Goal: Communication & Community: Answer question/provide support

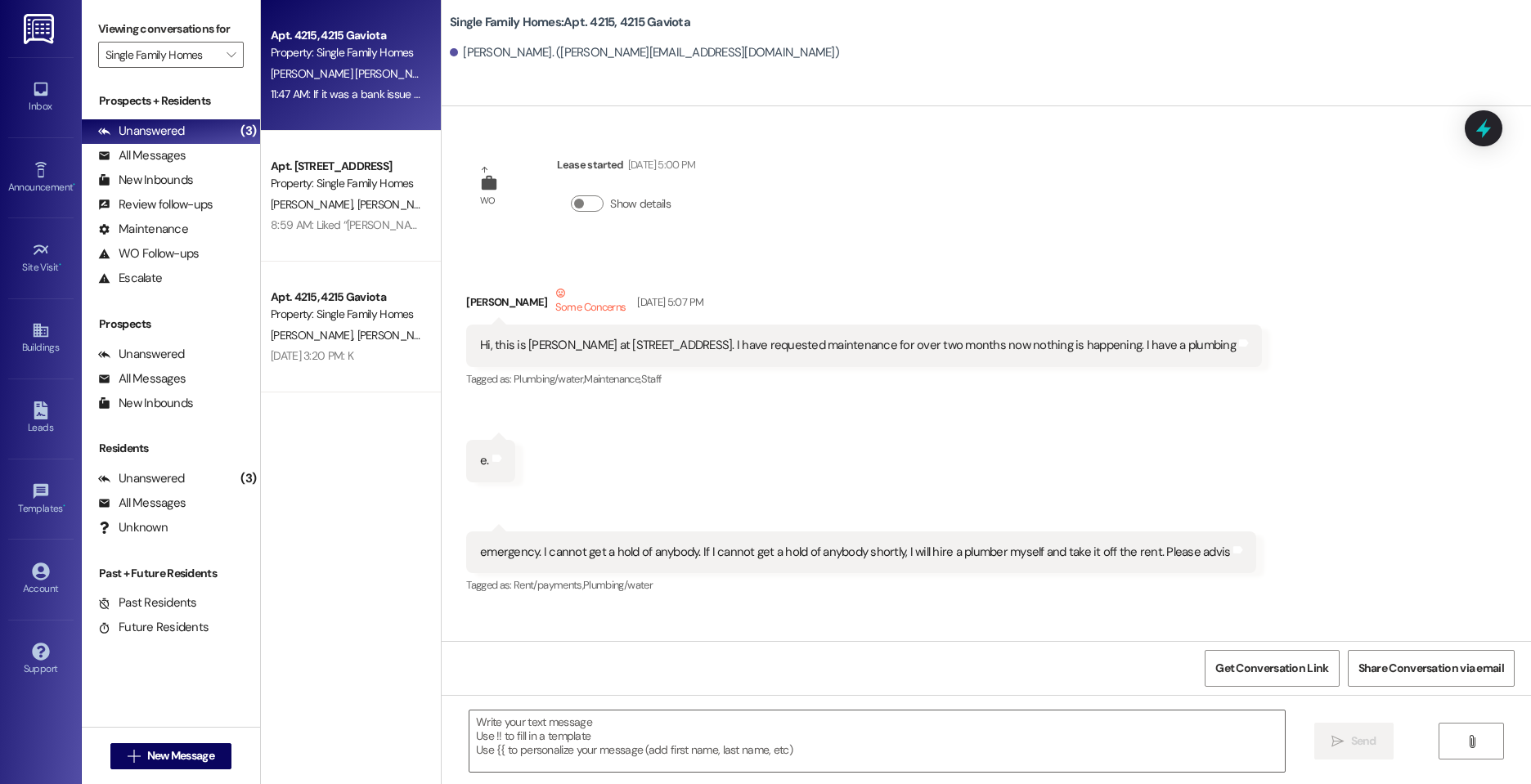
scroll to position [46436, 0]
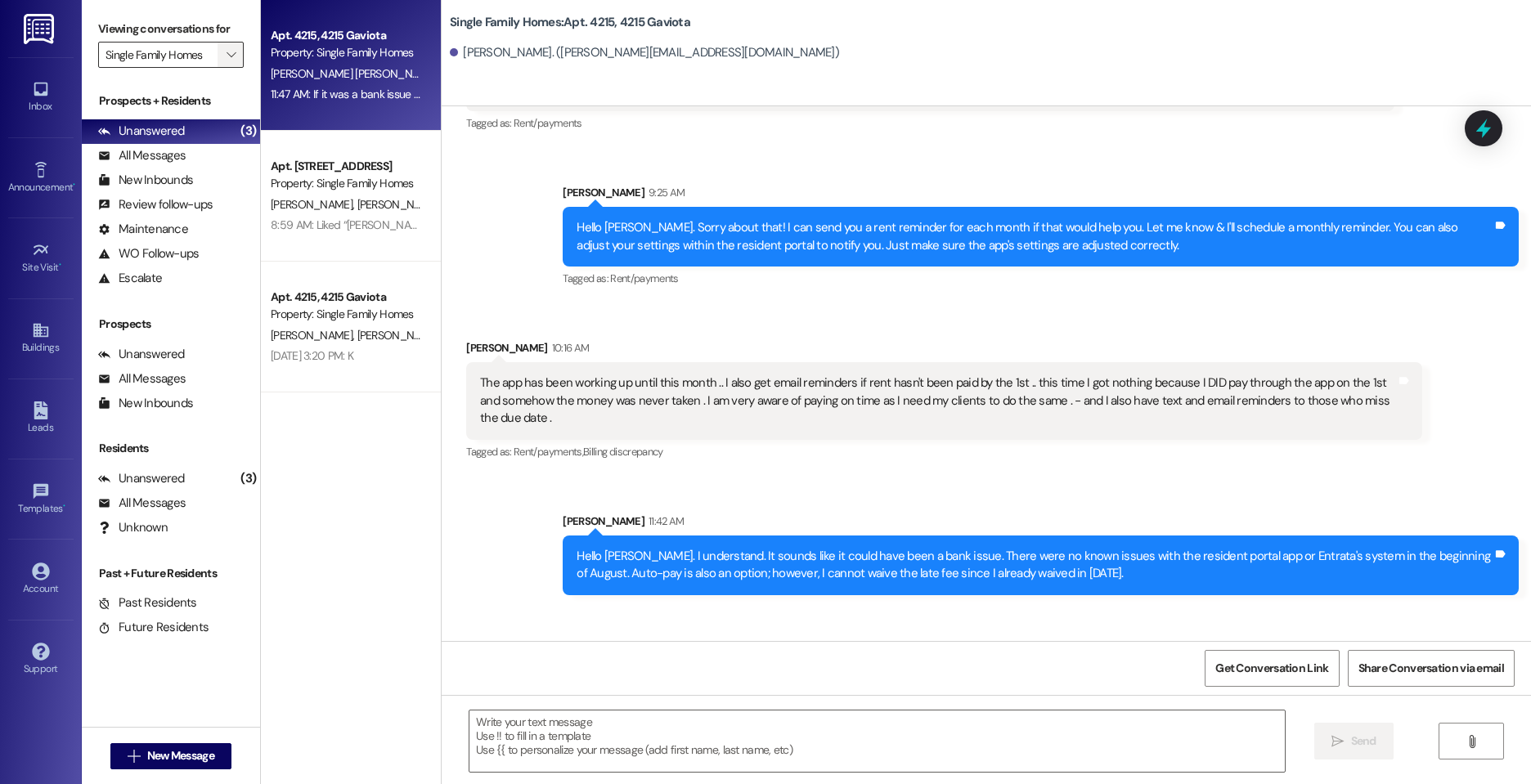
click at [228, 56] on icon "" at bounding box center [231, 55] width 9 height 14
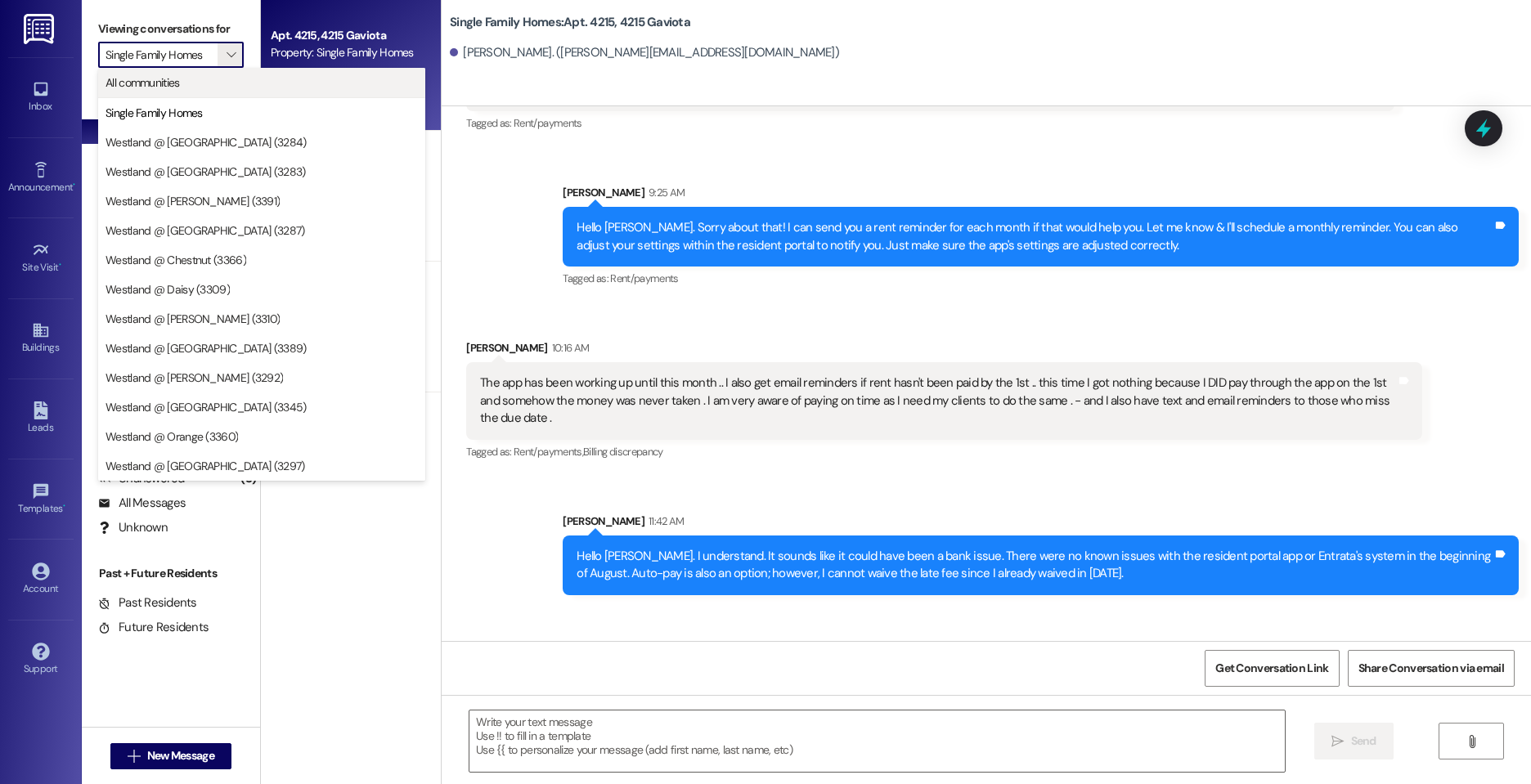
click at [210, 84] on span "All communities" at bounding box center [261, 82] width 313 height 16
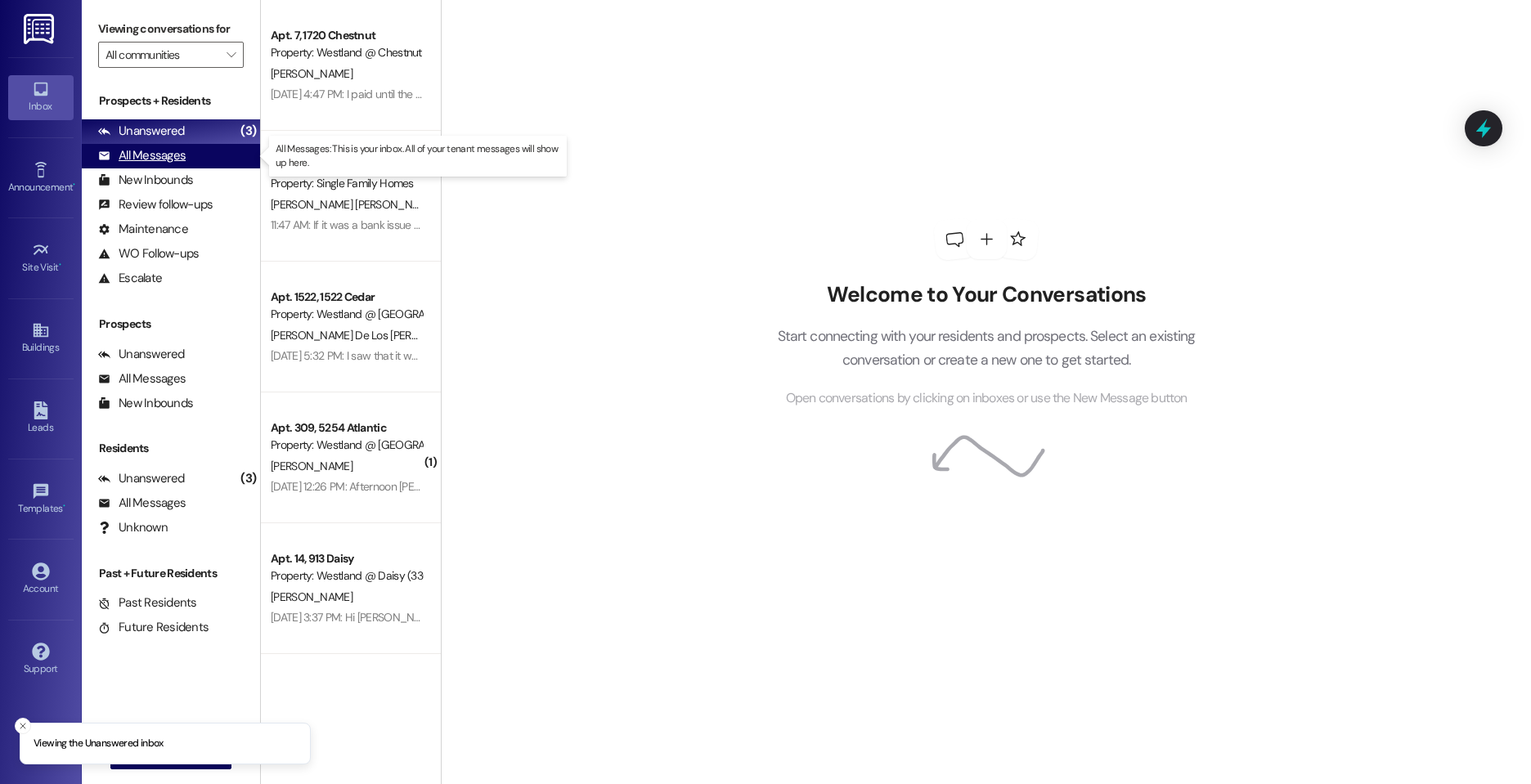
click at [209, 149] on div "All Messages (undefined)" at bounding box center [171, 155] width 178 height 24
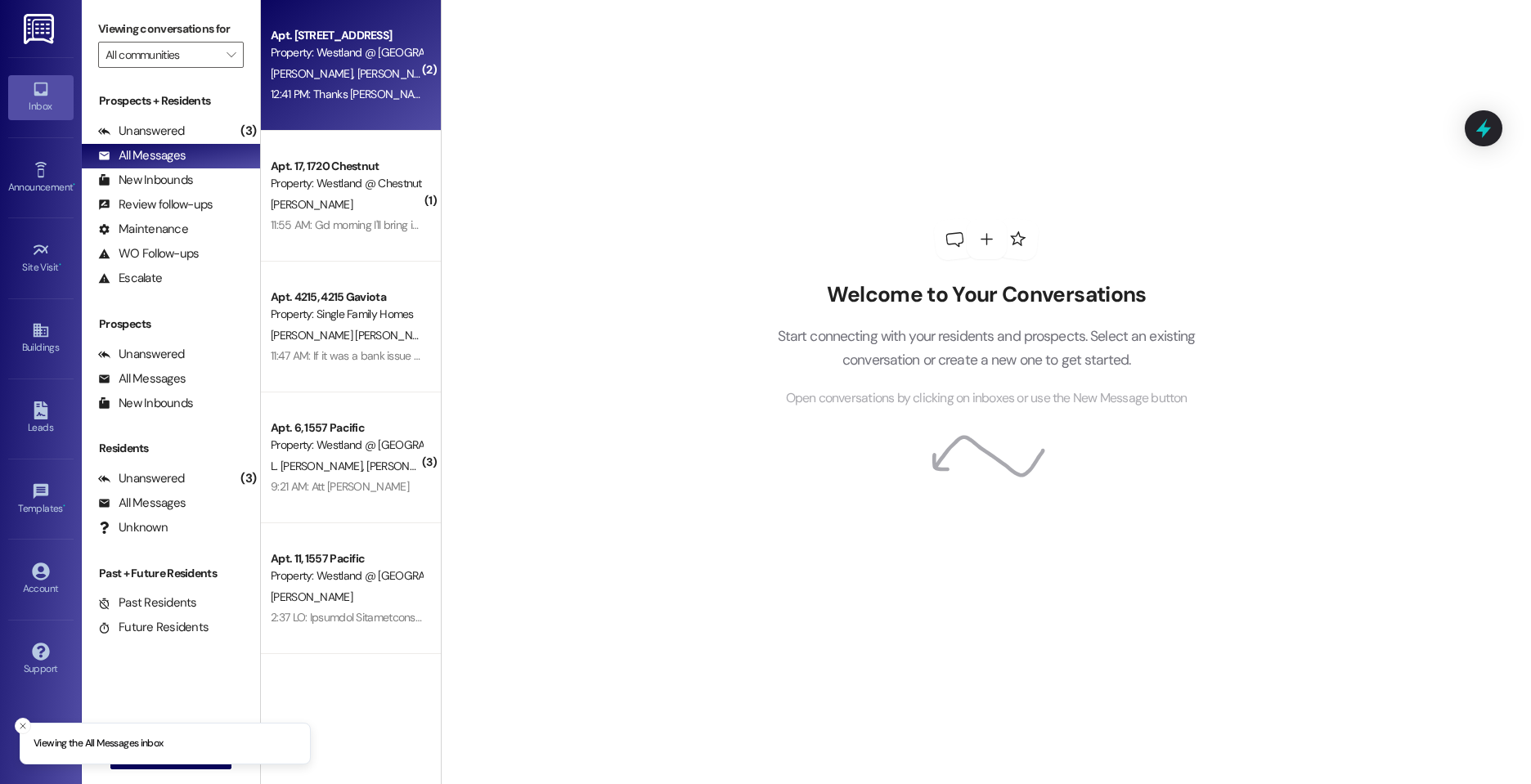
click at [358, 67] on span "R. Watson" at bounding box center [398, 73] width 82 height 14
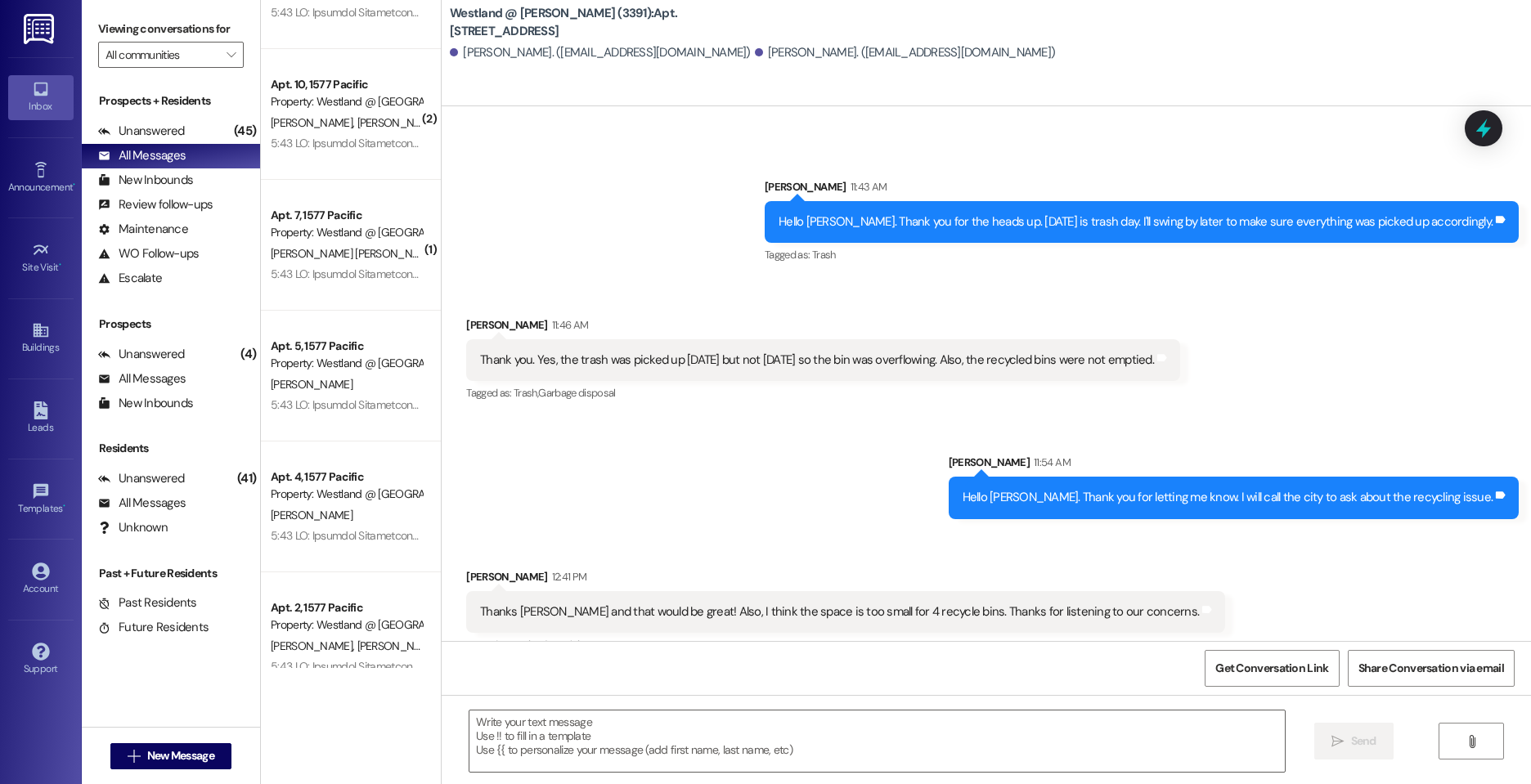
scroll to position [34821, 0]
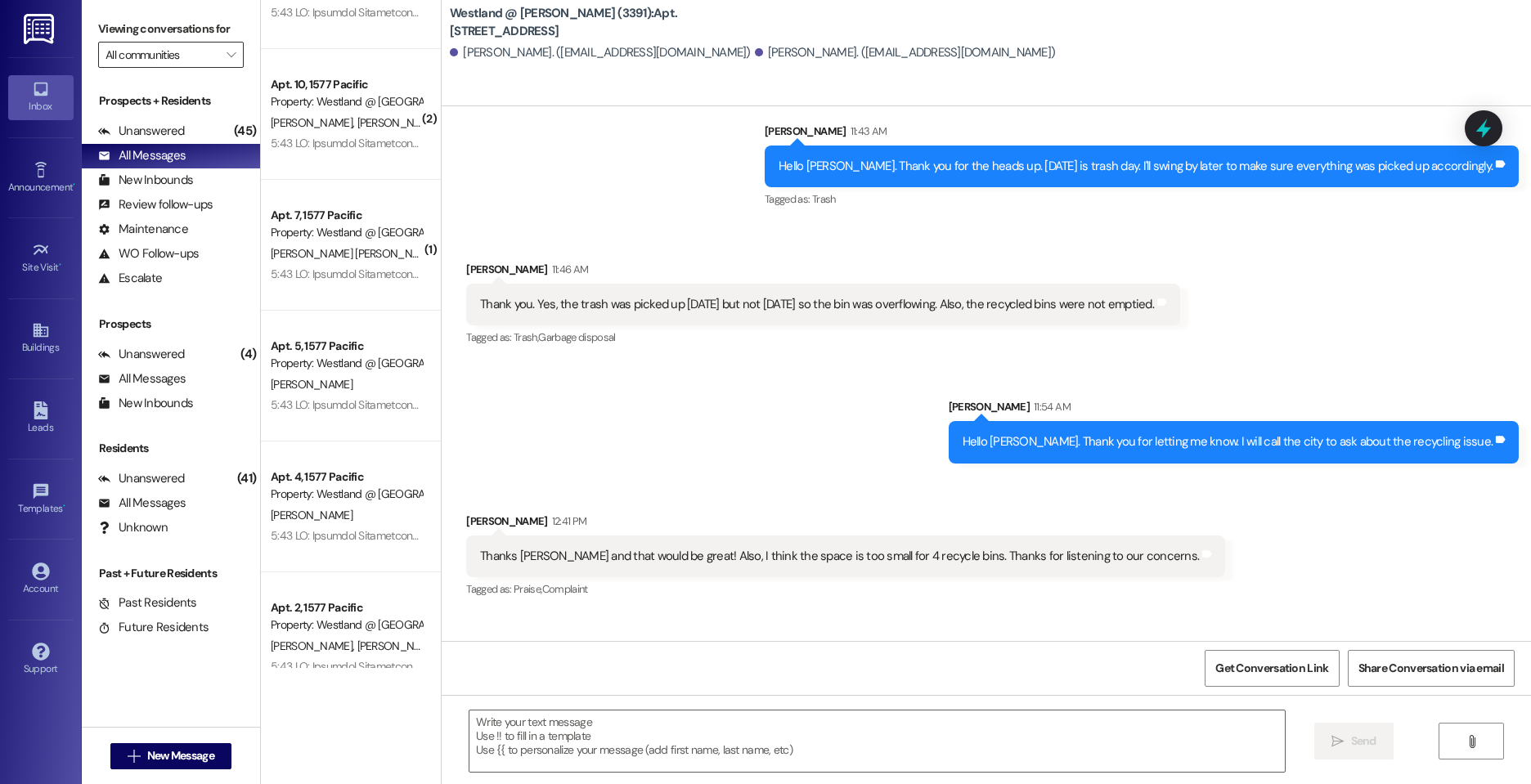
click at [214, 53] on input "All communities" at bounding box center [161, 54] width 112 height 26
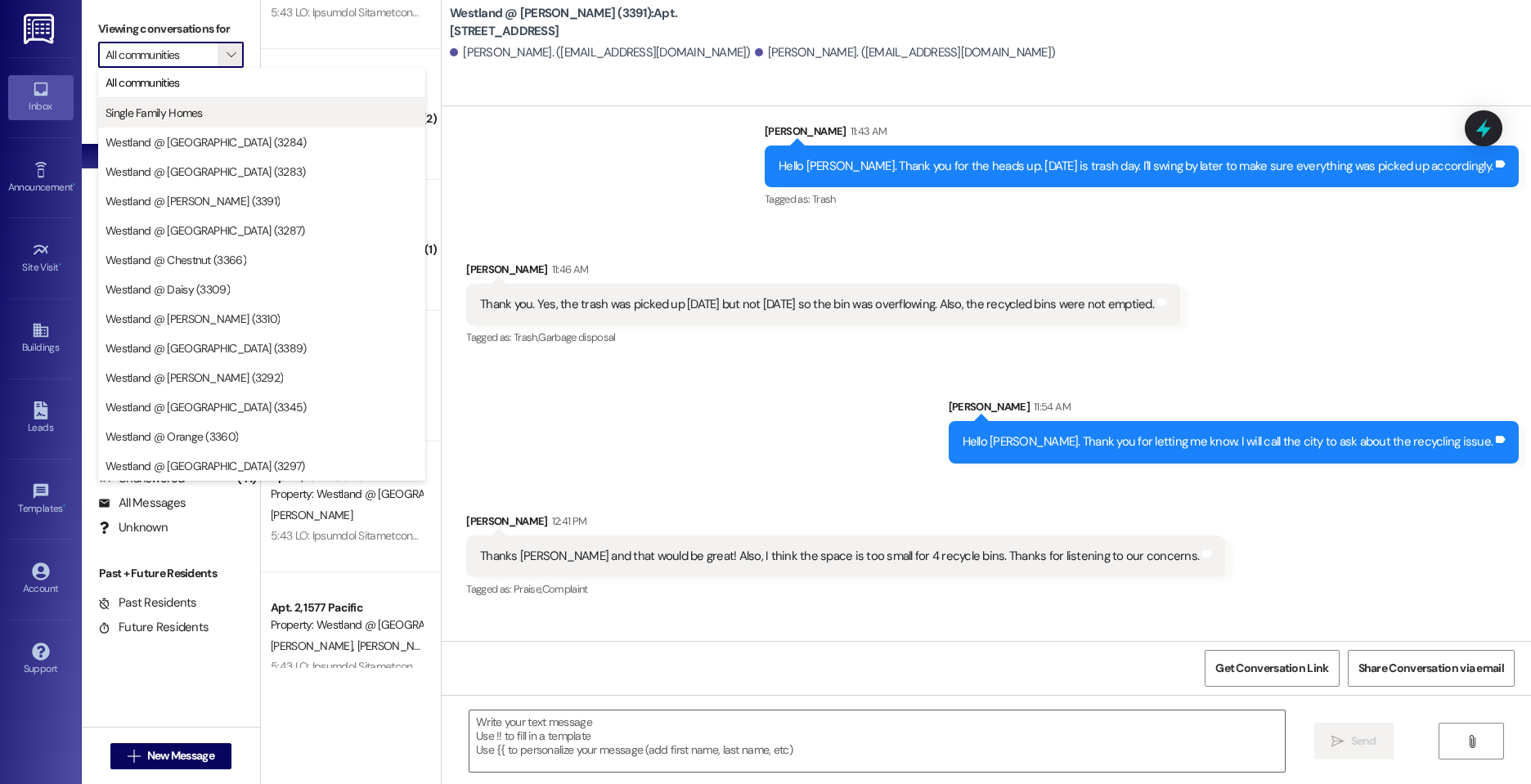
click at [213, 107] on span "Single Family Homes" at bounding box center [261, 113] width 313 height 16
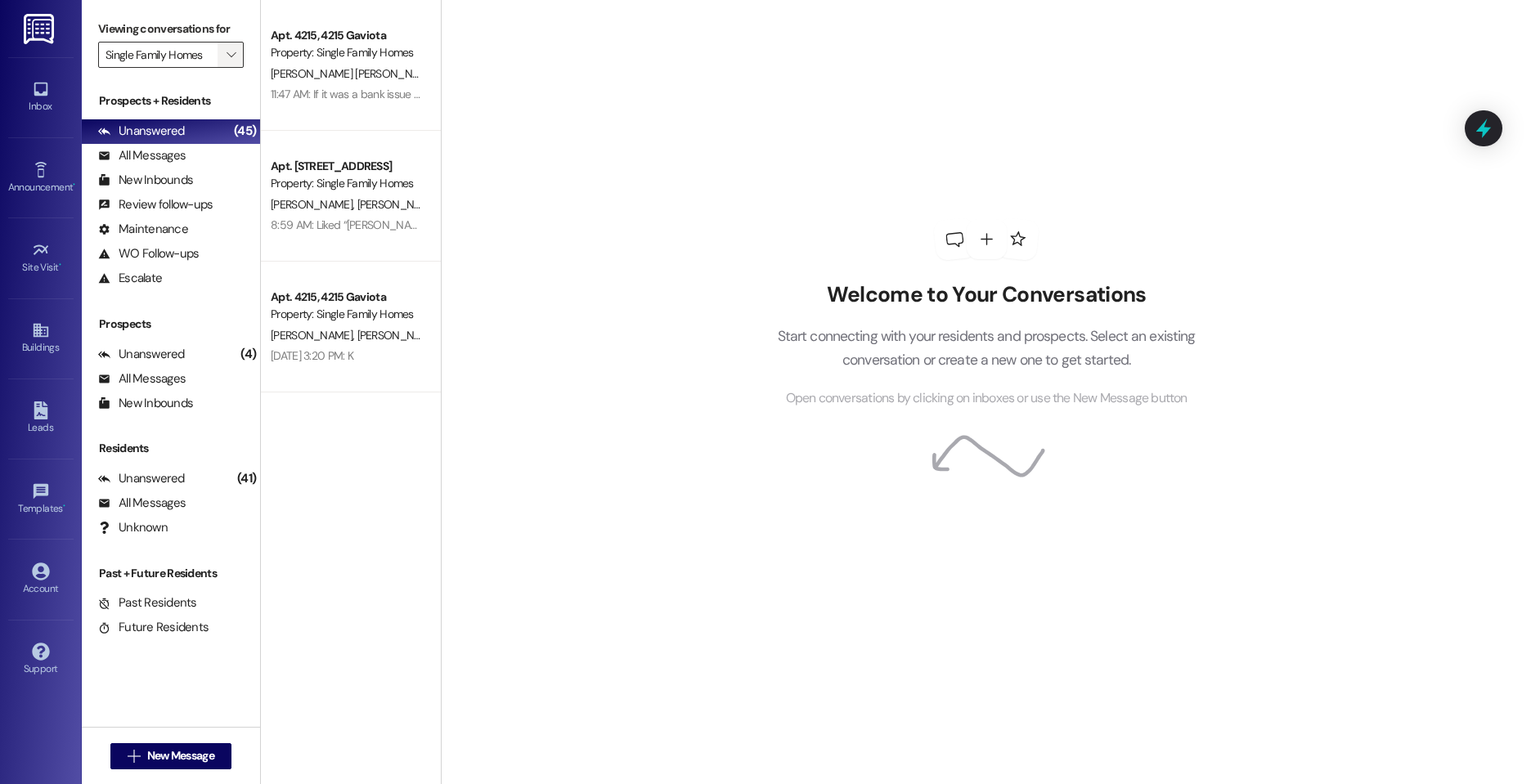
click at [223, 54] on span "" at bounding box center [231, 54] width 15 height 26
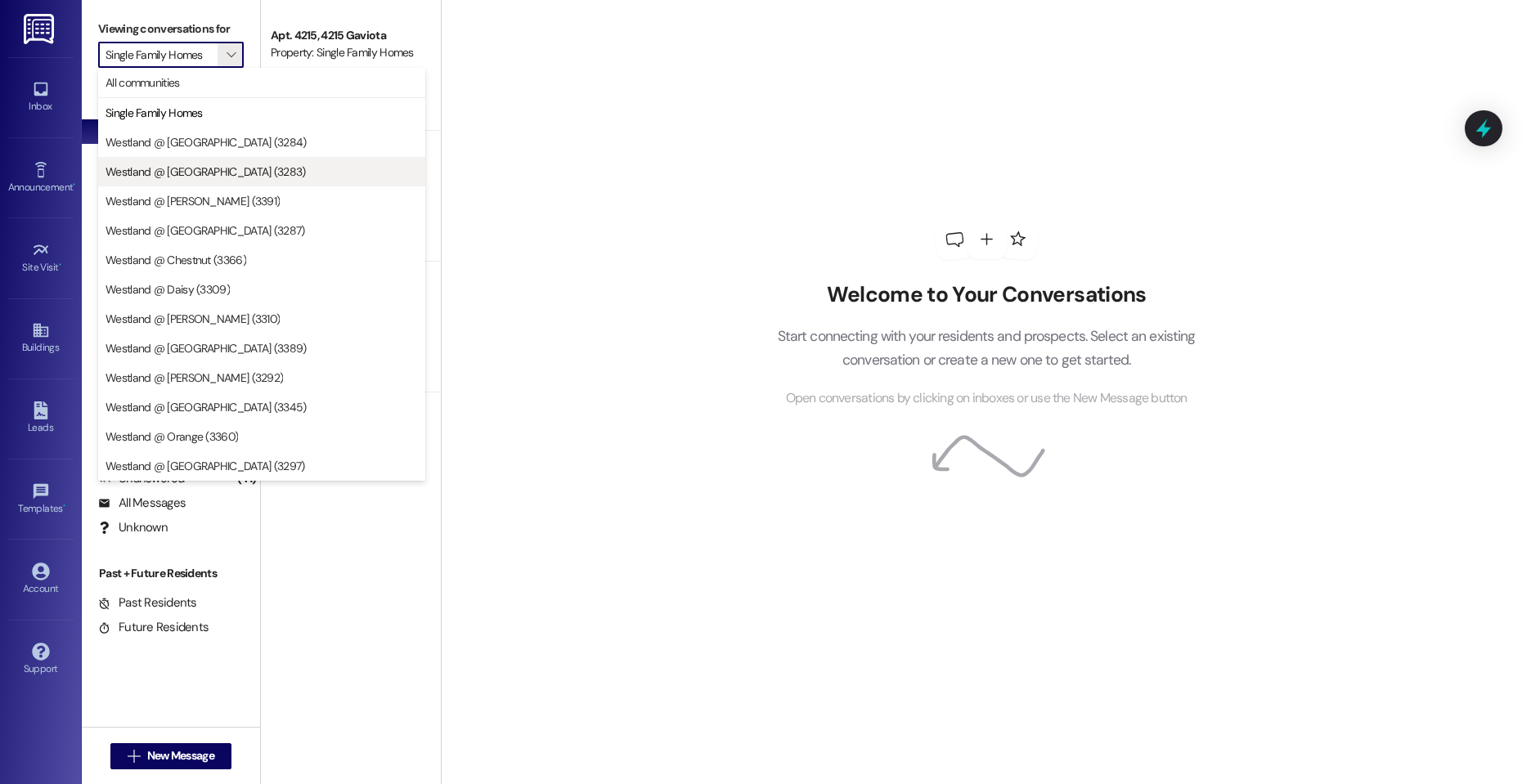
click at [232, 165] on span "Westland @ Atlantic (3283)" at bounding box center [205, 172] width 201 height 16
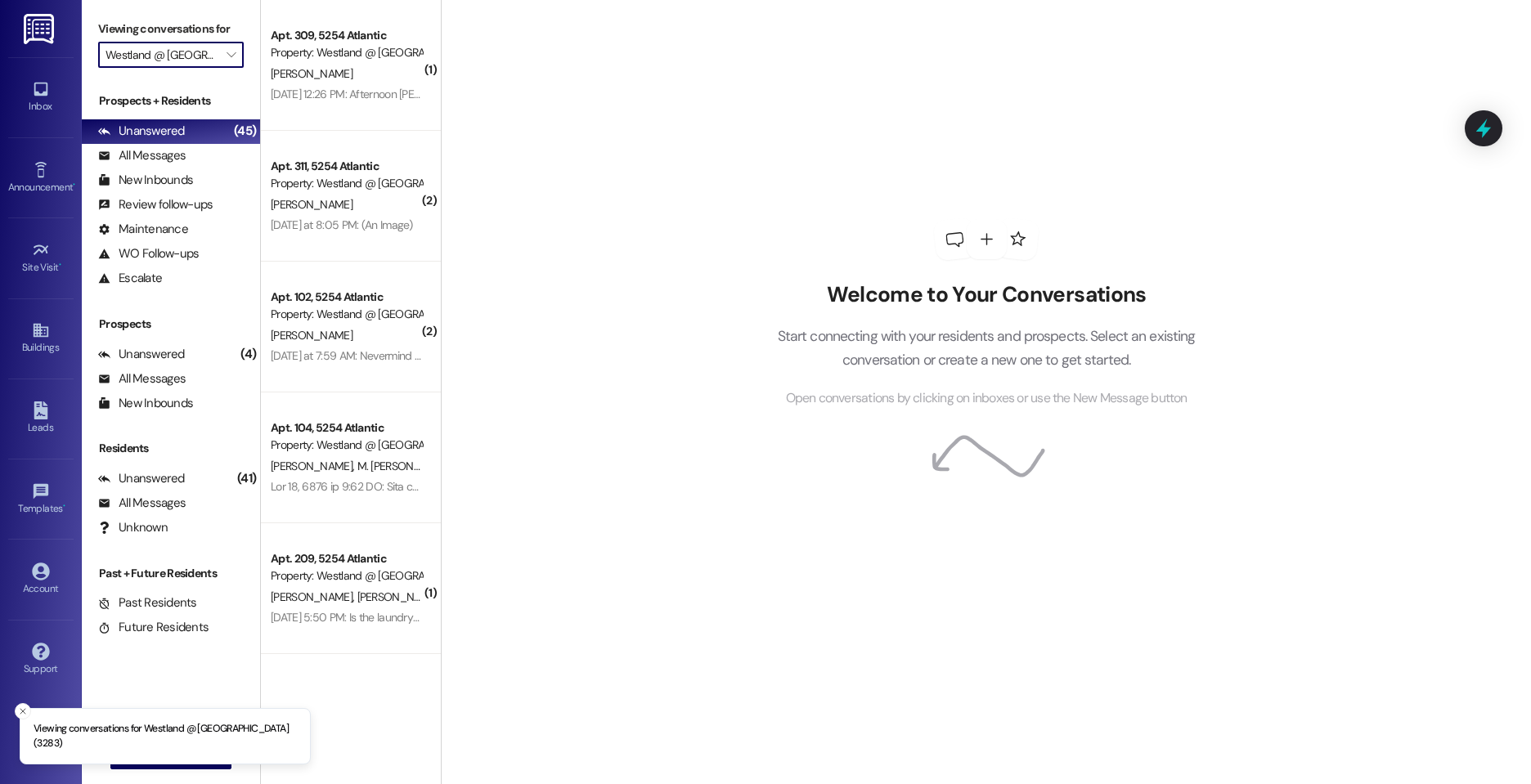
click at [213, 59] on input "Westland @ Atlantic (3283)" at bounding box center [161, 54] width 112 height 26
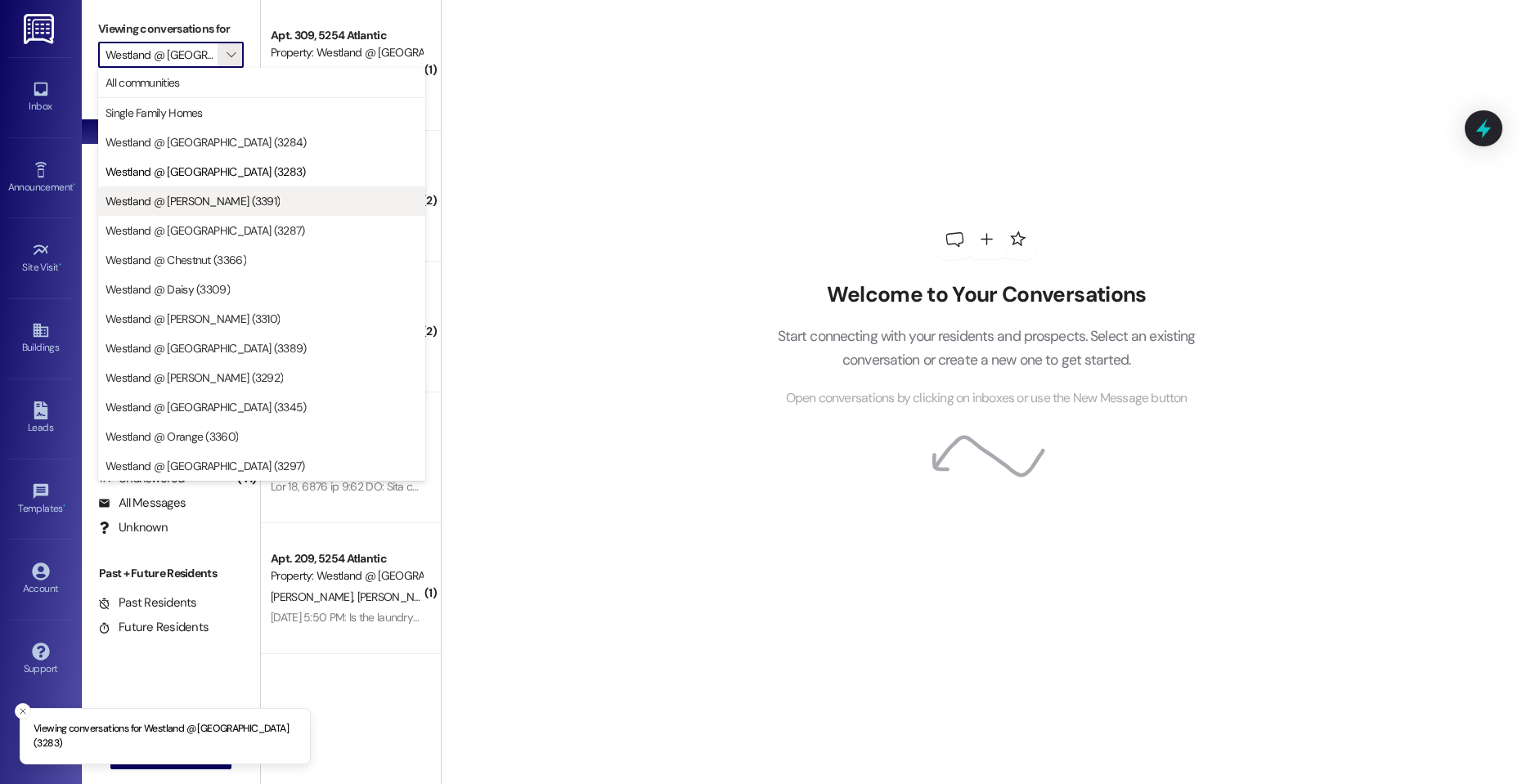
click at [207, 202] on span "Westland @ Bixby (3391)" at bounding box center [192, 201] width 175 height 16
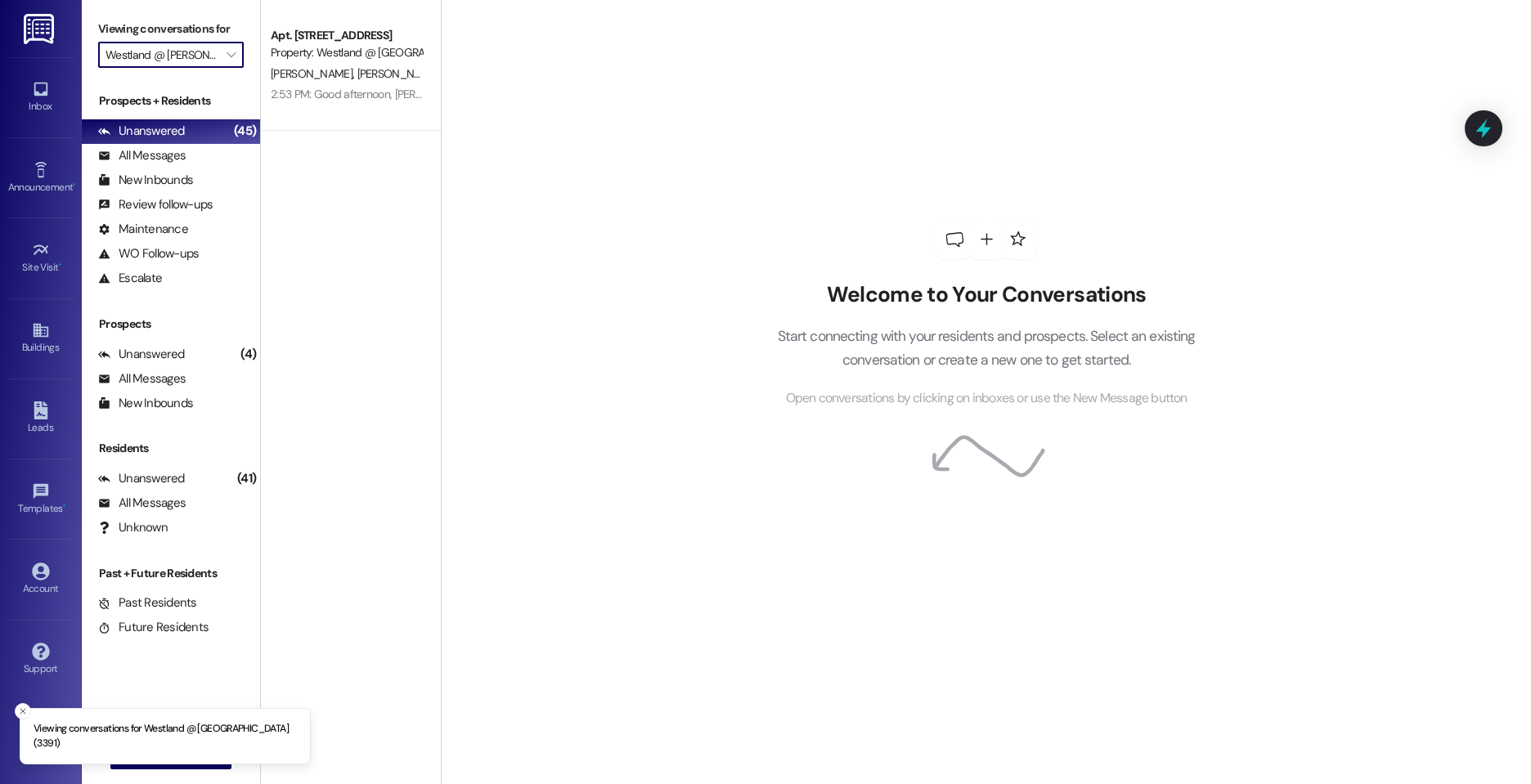
click at [212, 54] on input "Westland @ Bixby (3391)" at bounding box center [161, 54] width 112 height 26
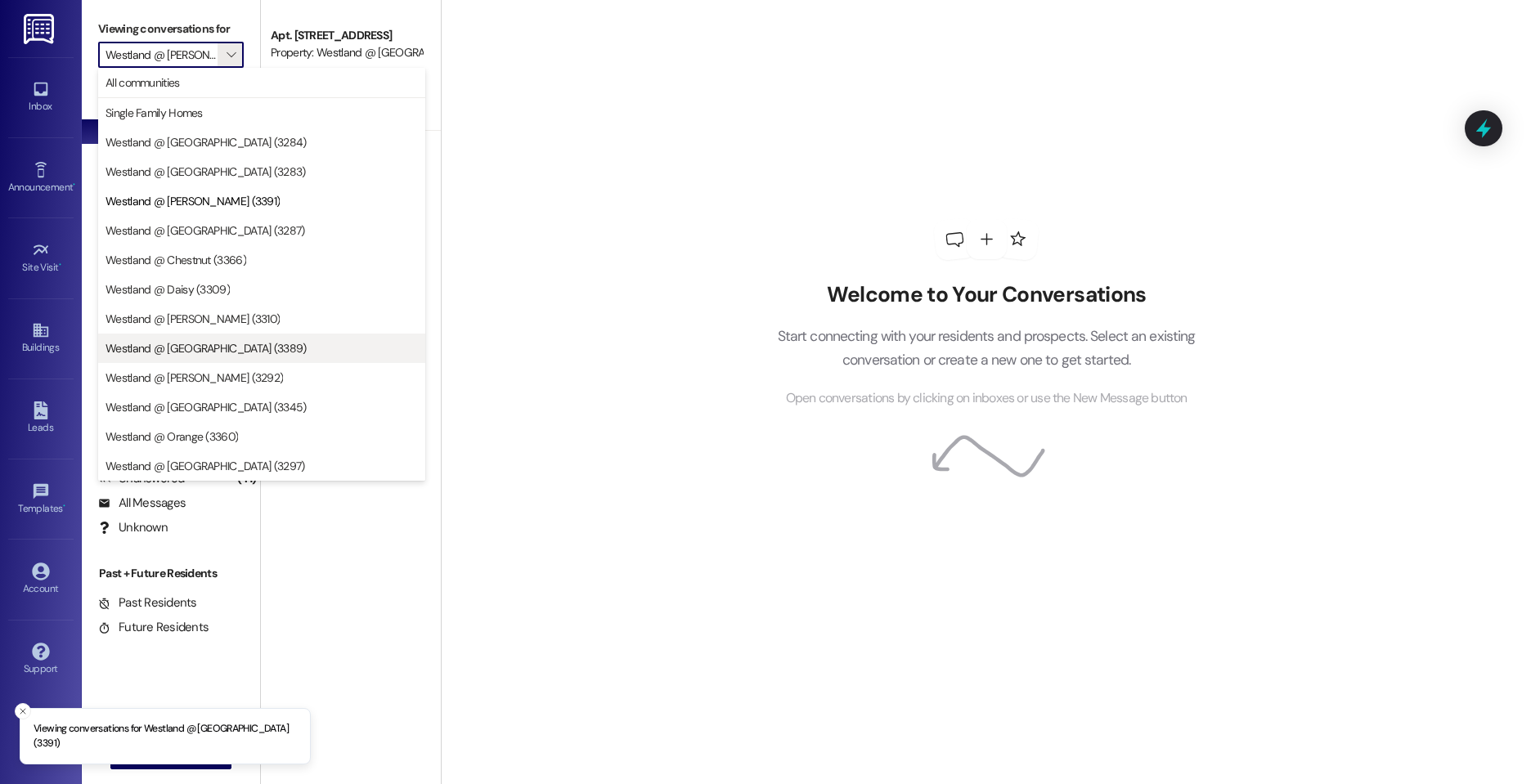
click at [218, 345] on span "Westland @ Elm (3389)" at bounding box center [205, 348] width 202 height 16
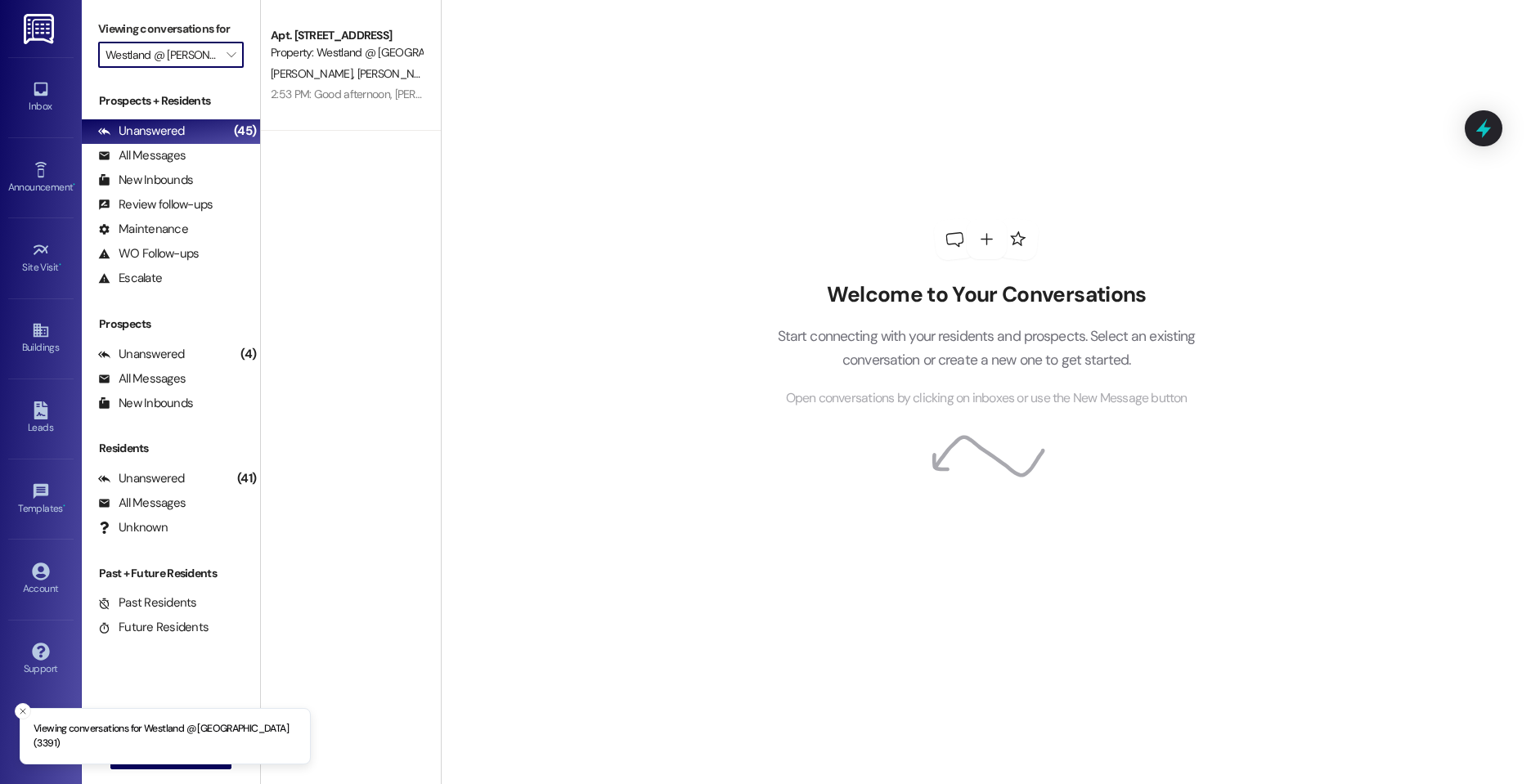
type input "Westland @ Elm (3389)"
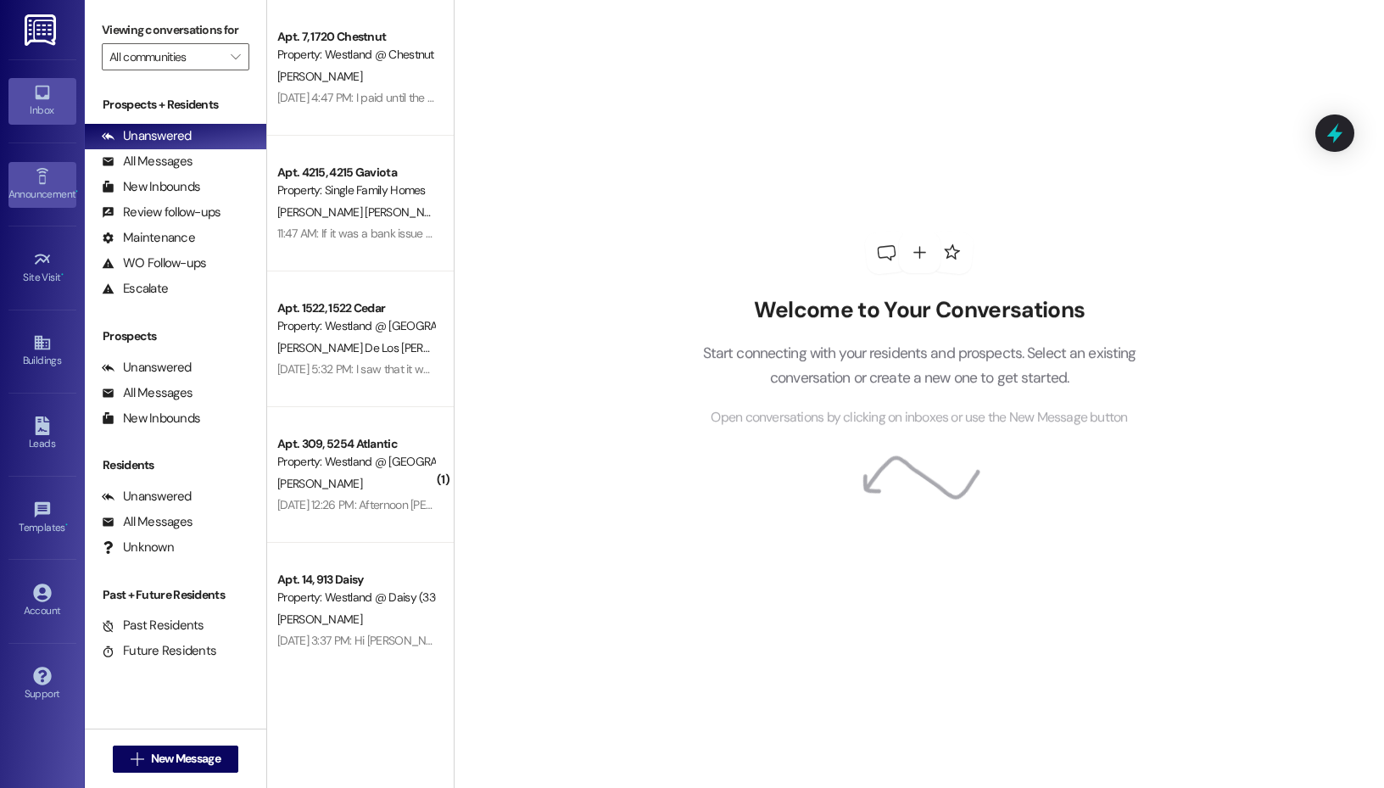
click at [65, 174] on link "Announcement •" at bounding box center [42, 185] width 68 height 46
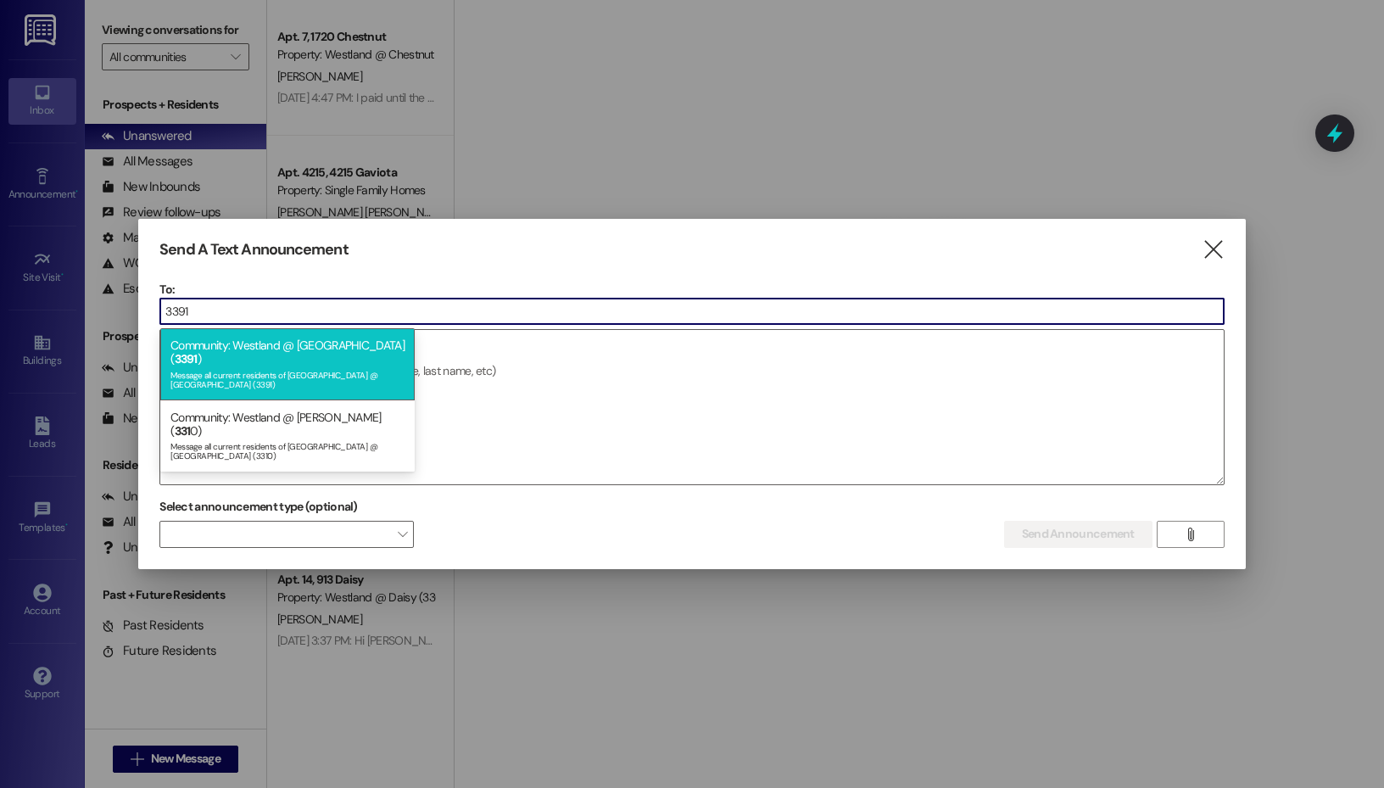
type input "3391"
click at [265, 350] on div "Community: Westland @ Bixby ( 3391 ) Message all current residents of Westland …" at bounding box center [287, 363] width 254 height 71
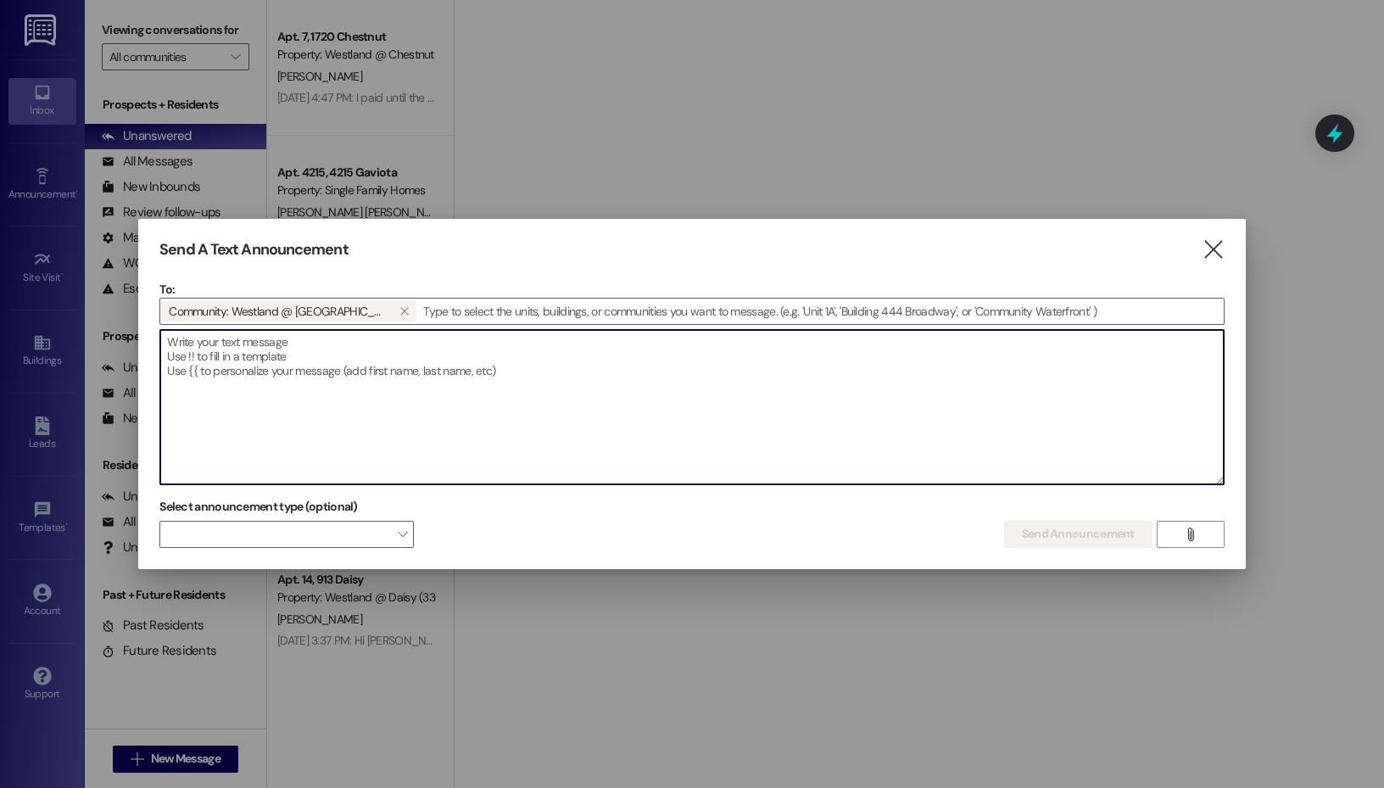
click at [283, 399] on textarea at bounding box center [691, 407] width 1063 height 154
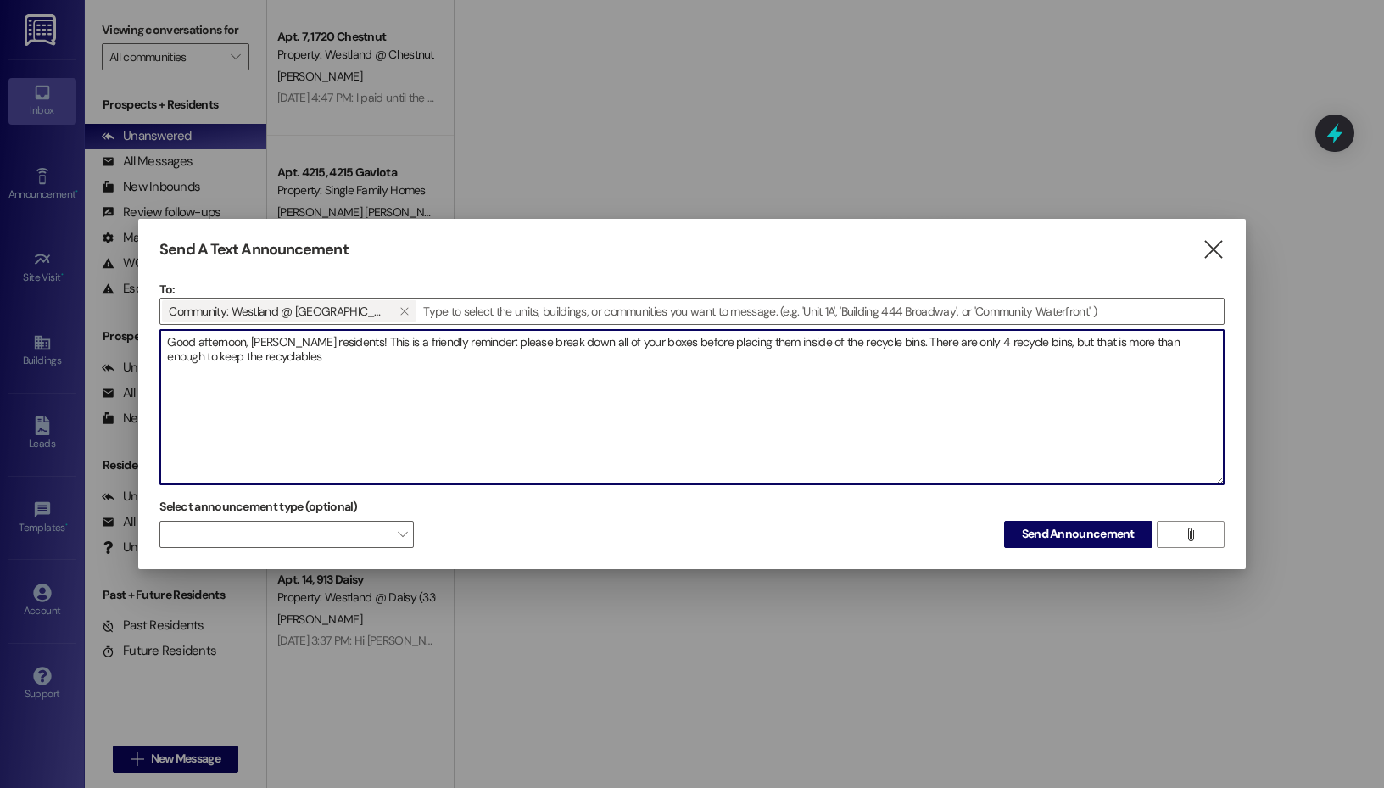
click at [1017, 342] on textarea "Good afternoon, Bixby residents! This is a friendly reminder: please break down…" at bounding box center [691, 407] width 1063 height 154
click at [371, 364] on textarea "Good afternoon, Bixby residents! This is a friendly reminder: please break down…" at bounding box center [691, 407] width 1063 height 154
click at [276, 354] on textarea "Good afternoon, Bixby residents! This is a friendly reminder: please break down…" at bounding box center [691, 407] width 1063 height 154
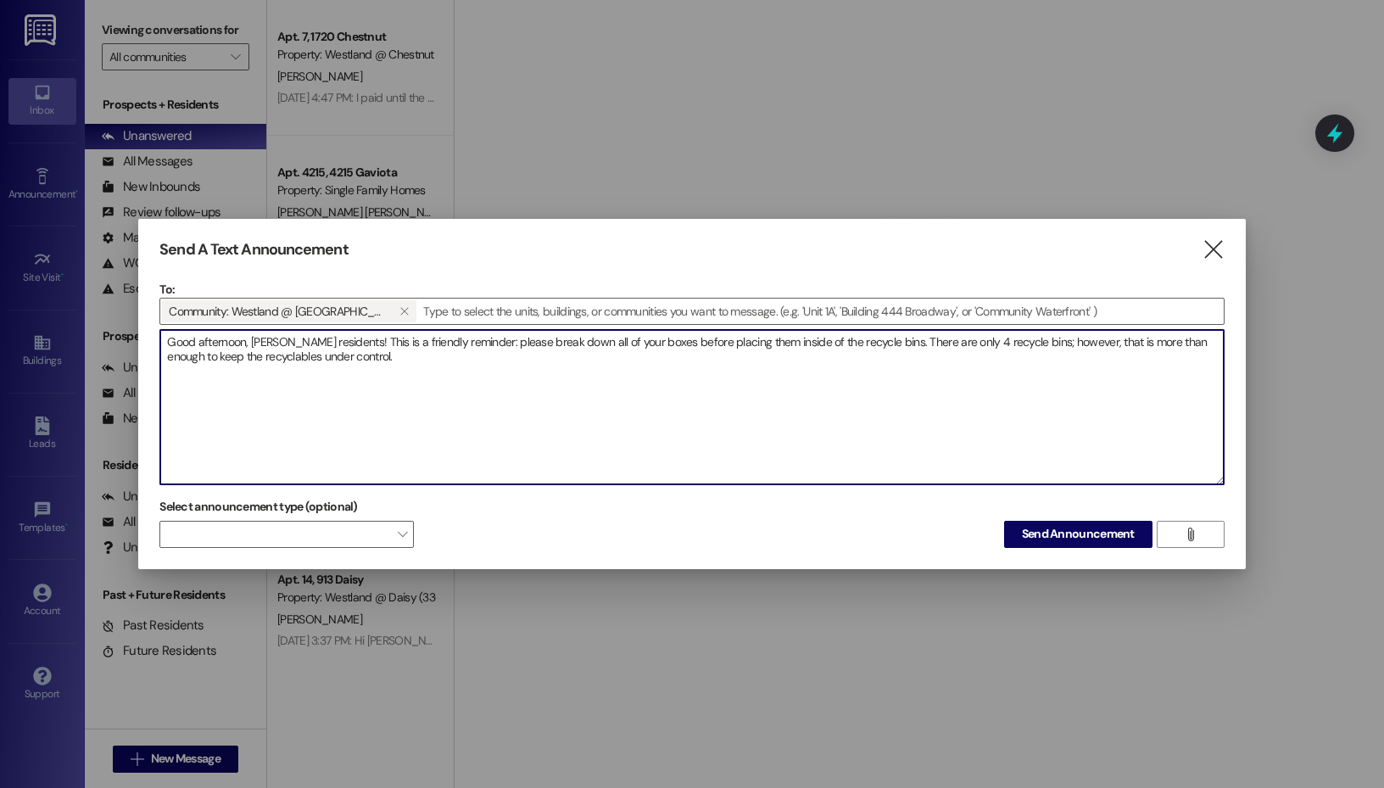
click at [447, 355] on textarea "Good afternoon, Bixby residents! This is a friendly reminder: please break down…" at bounding box center [691, 407] width 1063 height 154
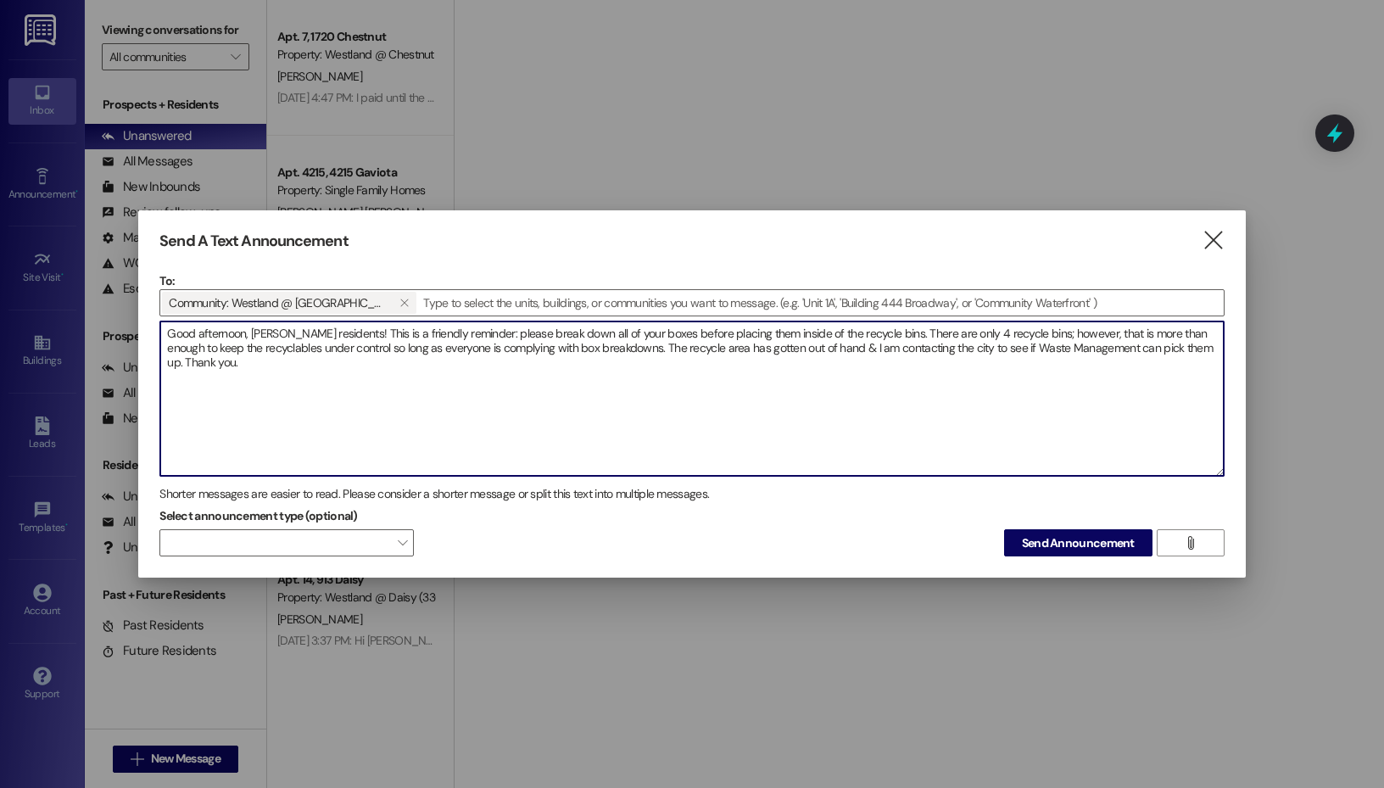
drag, startPoint x: 694, startPoint y: 350, endPoint x: 641, endPoint y: 348, distance: 53.5
click at [641, 348] on textarea "Good afternoon, Bixby residents! This is a friendly reminder: please break down…" at bounding box center [691, 398] width 1063 height 154
drag, startPoint x: 716, startPoint y: 347, endPoint x: 637, endPoint y: 353, distance: 79.9
click at [637, 353] on textarea "Good afternoon, Bixby residents! This is a friendly reminder: please break down…" at bounding box center [691, 398] width 1063 height 154
click at [729, 343] on textarea "Good afternoon, Bixby residents! This is a friendly reminder: please break down…" at bounding box center [691, 398] width 1063 height 154
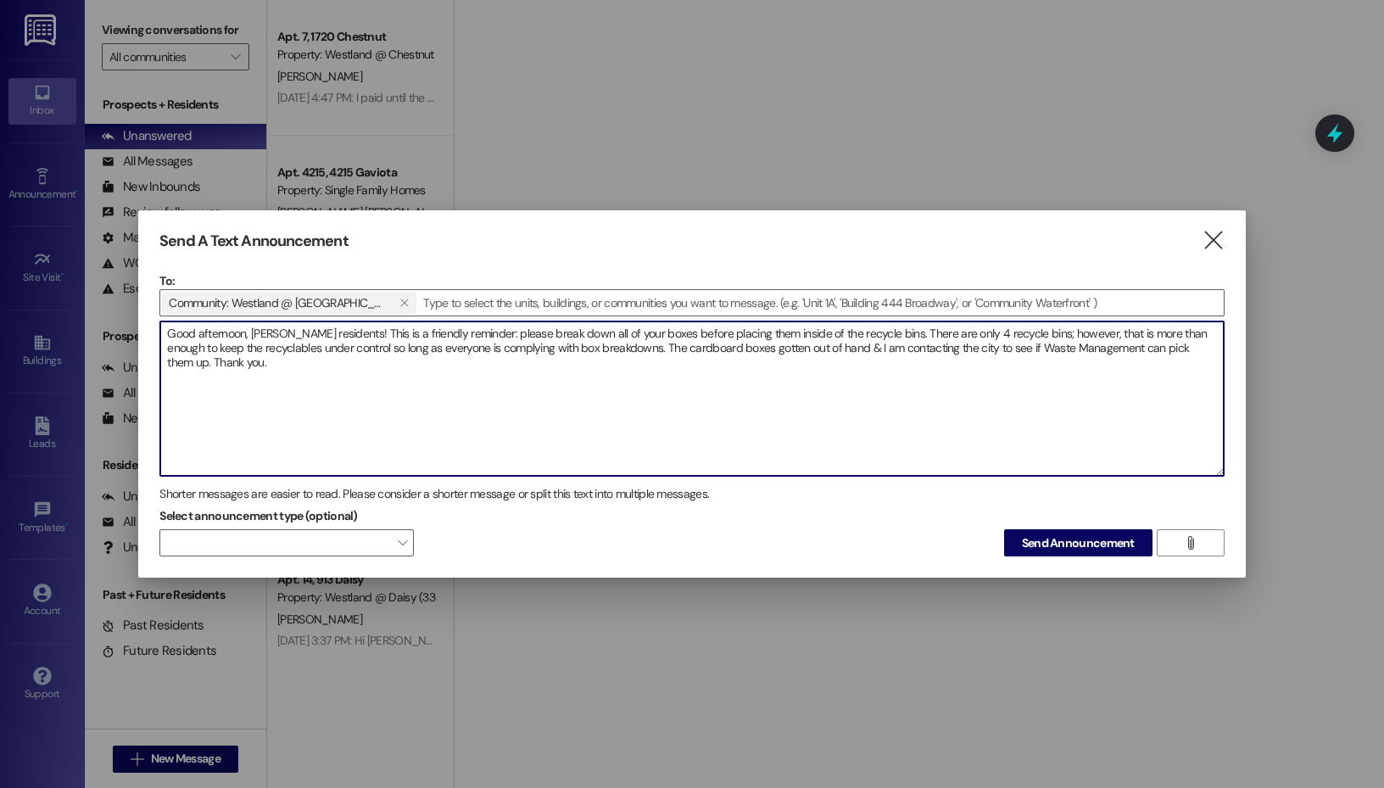
click at [729, 343] on textarea "Good afternoon, Bixby residents! This is a friendly reminder: please break down…" at bounding box center [691, 398] width 1063 height 154
type textarea "Good afternoon, Bixby residents! This is a friendly reminder: please break down…"
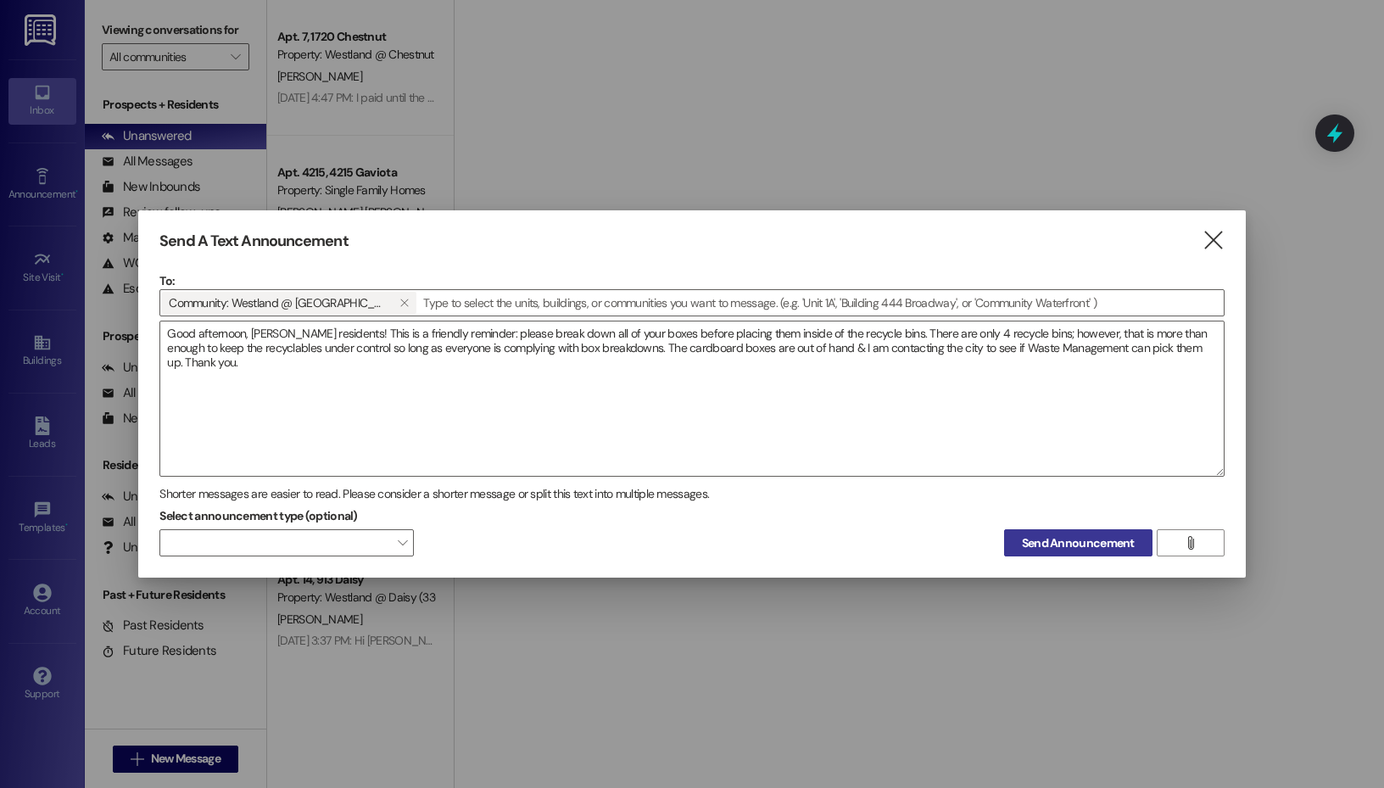
click at [1113, 540] on span "Send Announcement" at bounding box center [1078, 543] width 113 height 18
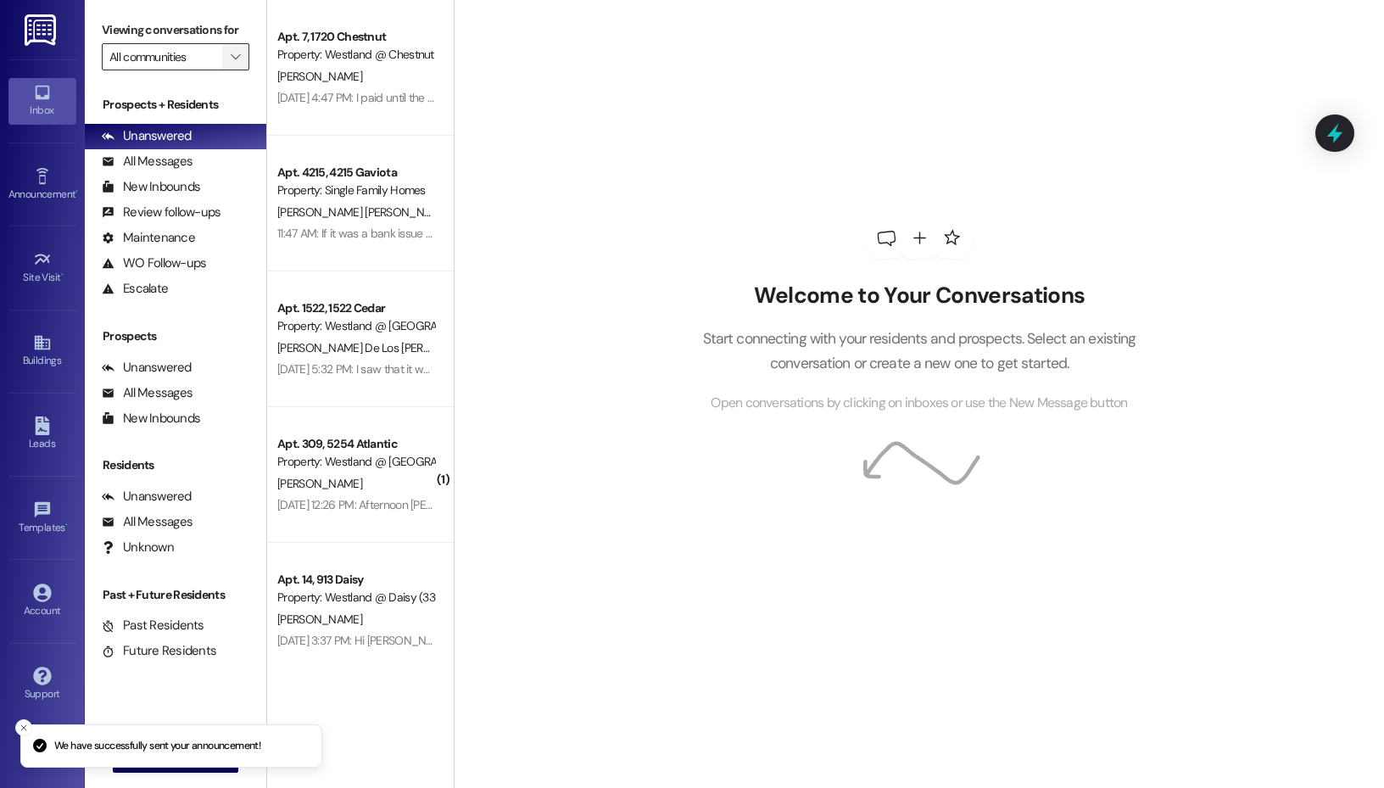
click at [231, 64] on icon "" at bounding box center [235, 57] width 9 height 14
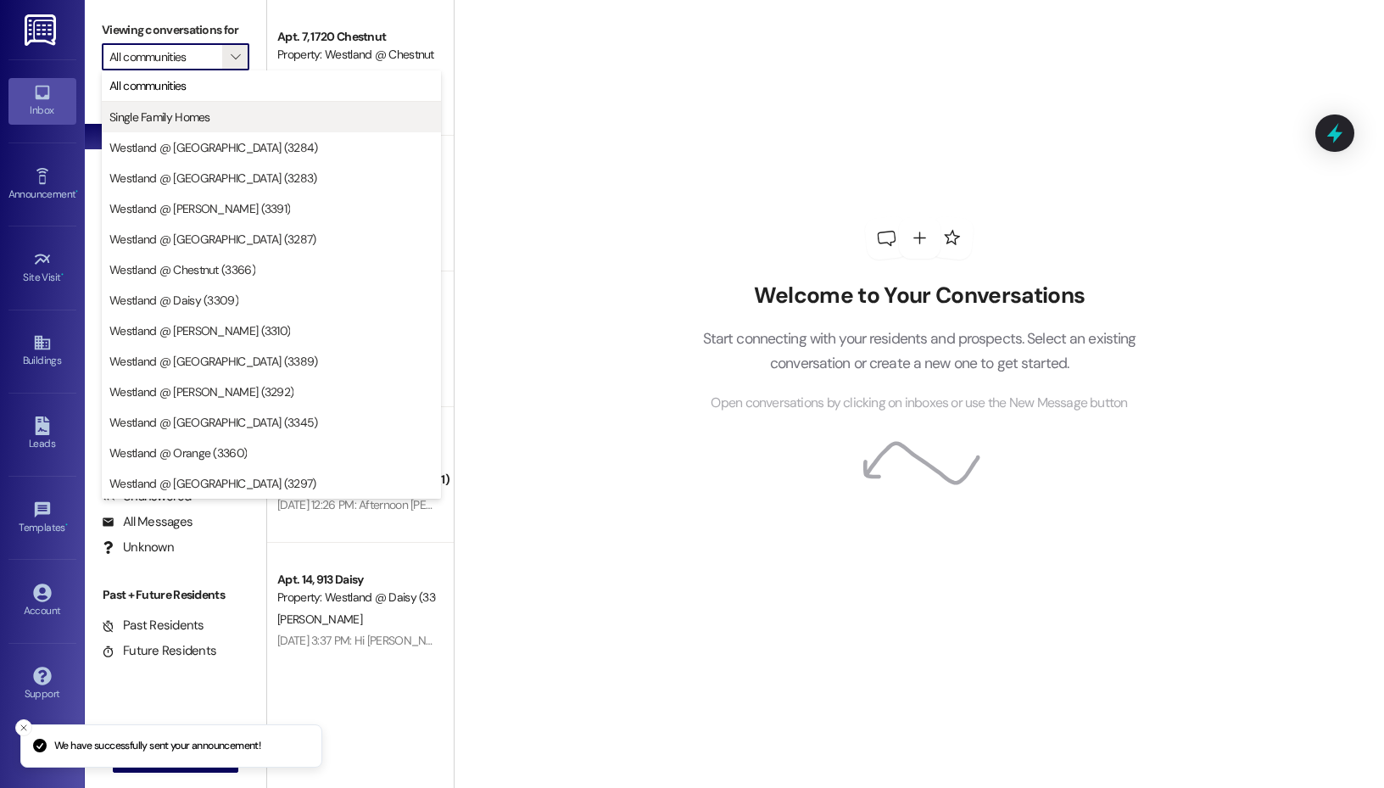
click at [243, 124] on span "Single Family Homes" at bounding box center [271, 117] width 324 height 17
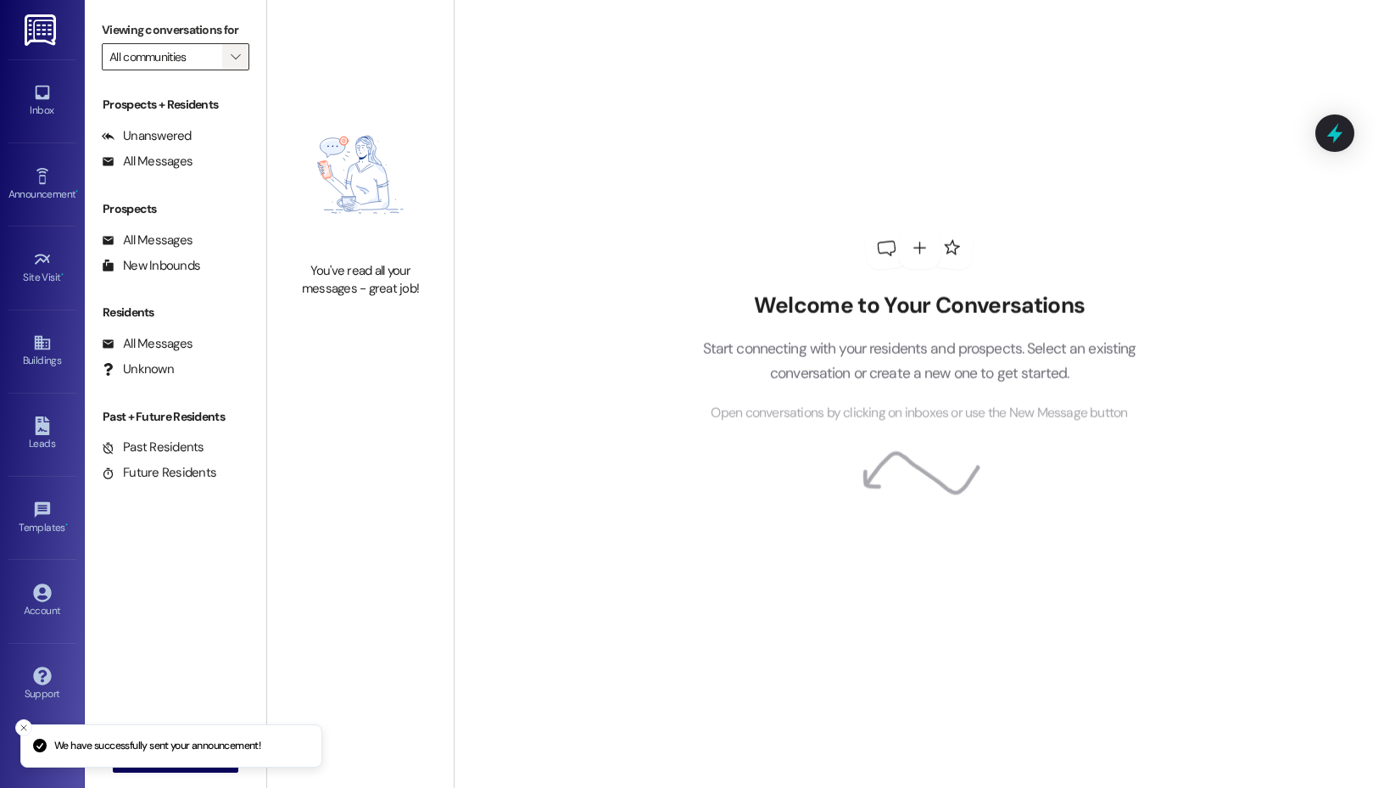
type input "Single Family Homes"
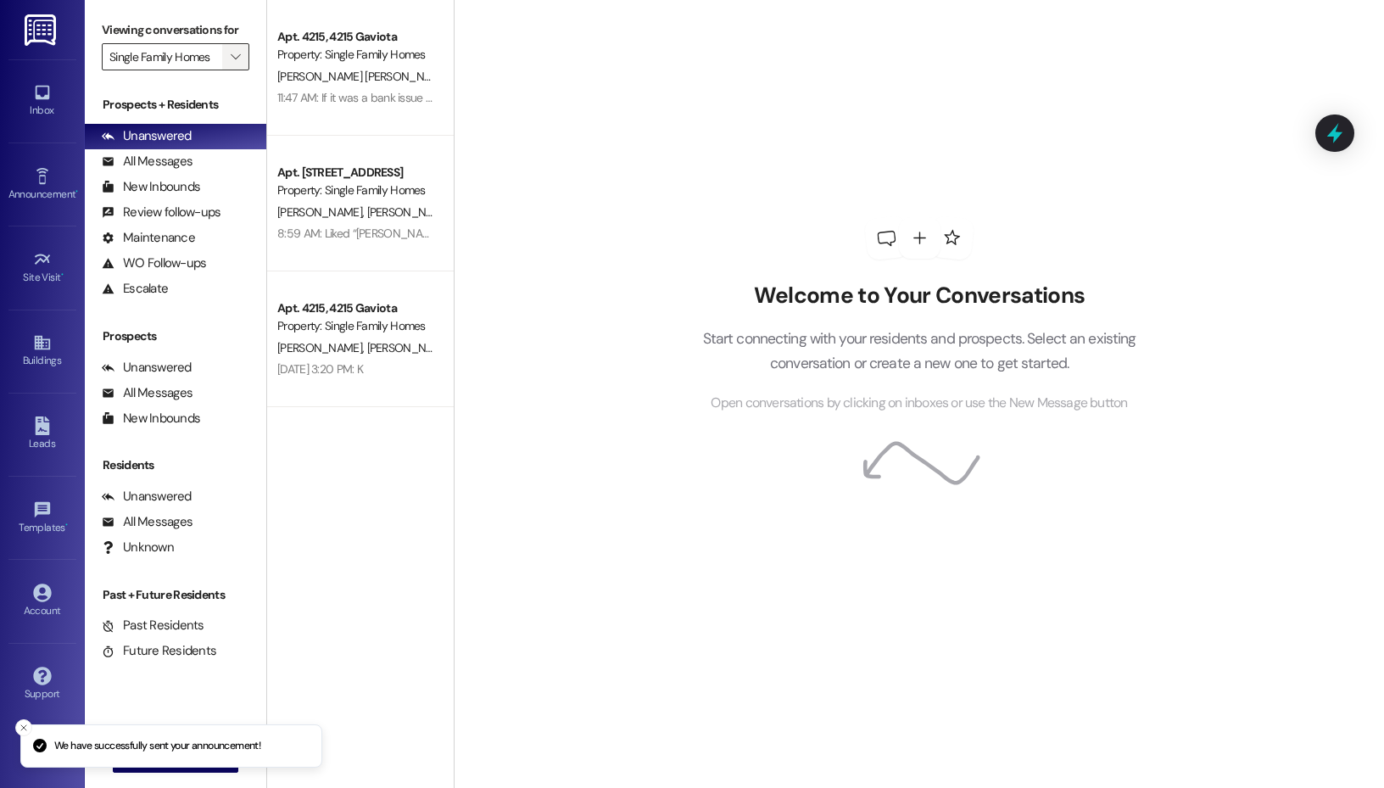
click at [228, 62] on span "" at bounding box center [235, 56] width 16 height 27
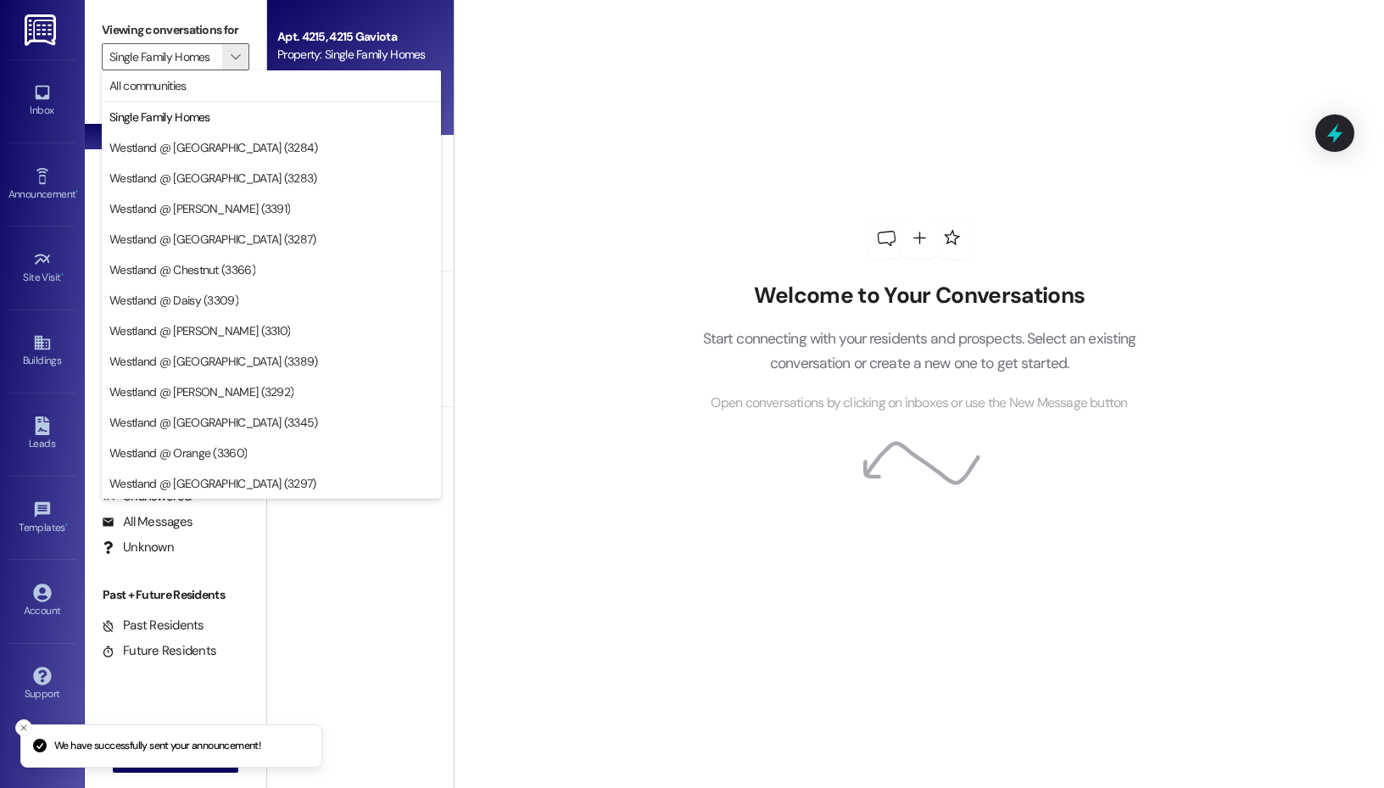
click at [379, 53] on div "Property: Single Family Homes" at bounding box center [355, 55] width 157 height 18
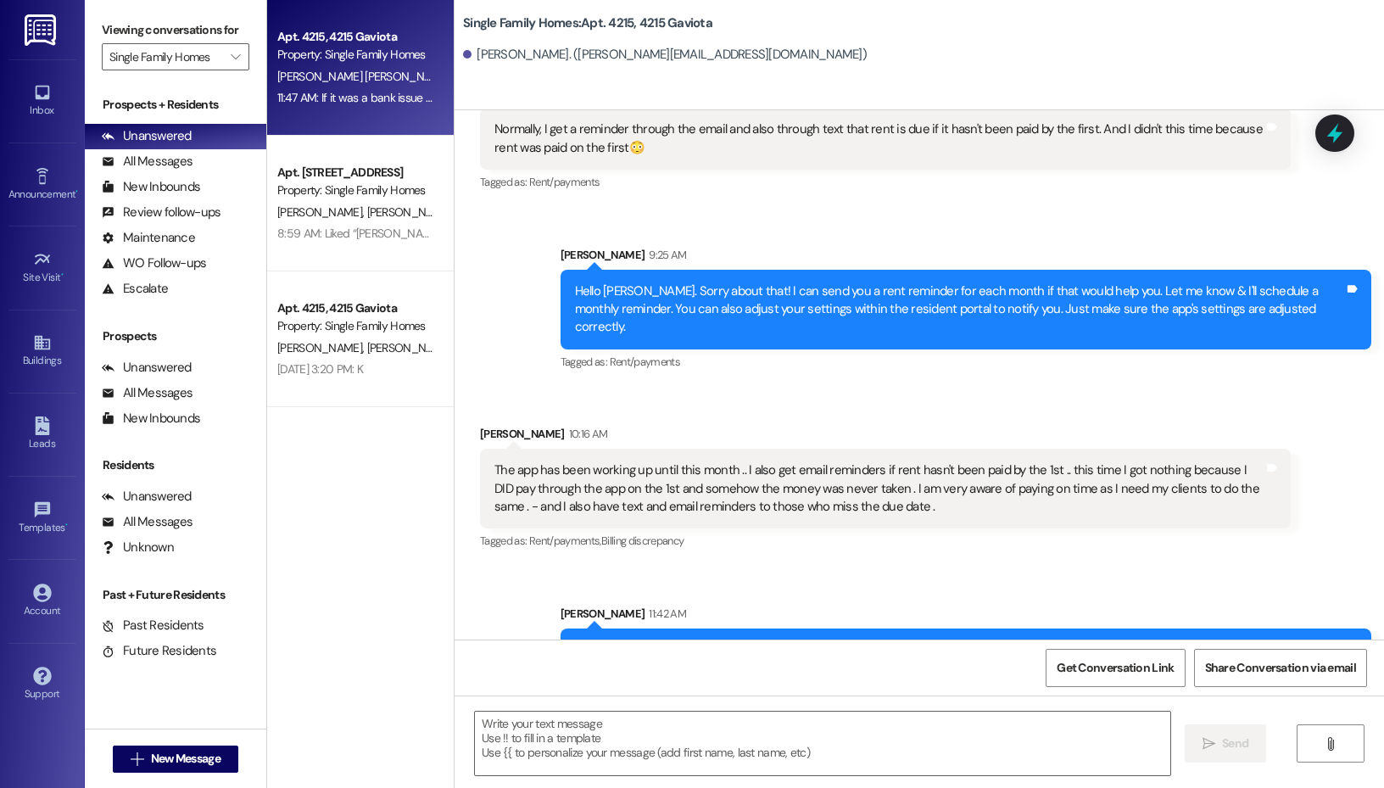
scroll to position [48906, 0]
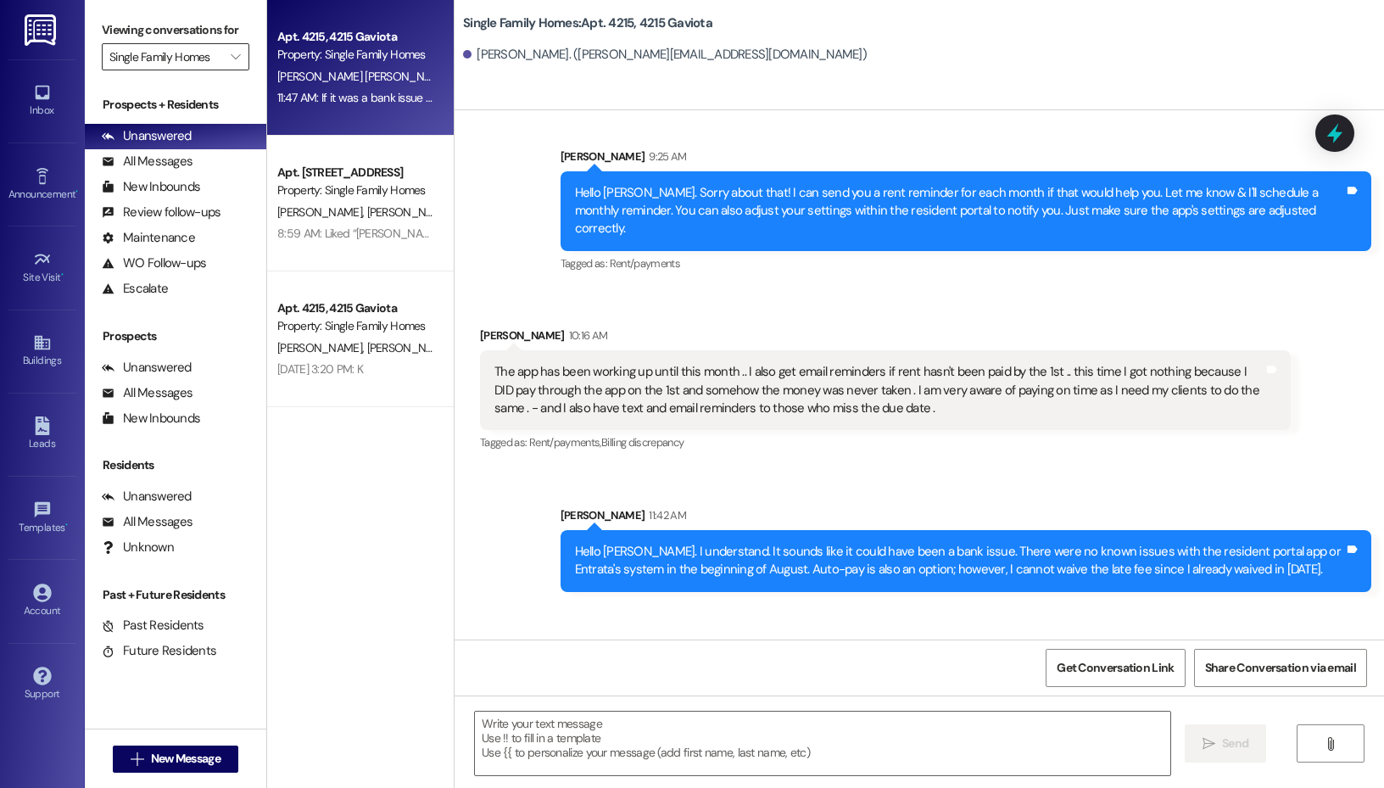
click at [200, 59] on input "Single Family Homes" at bounding box center [165, 56] width 113 height 27
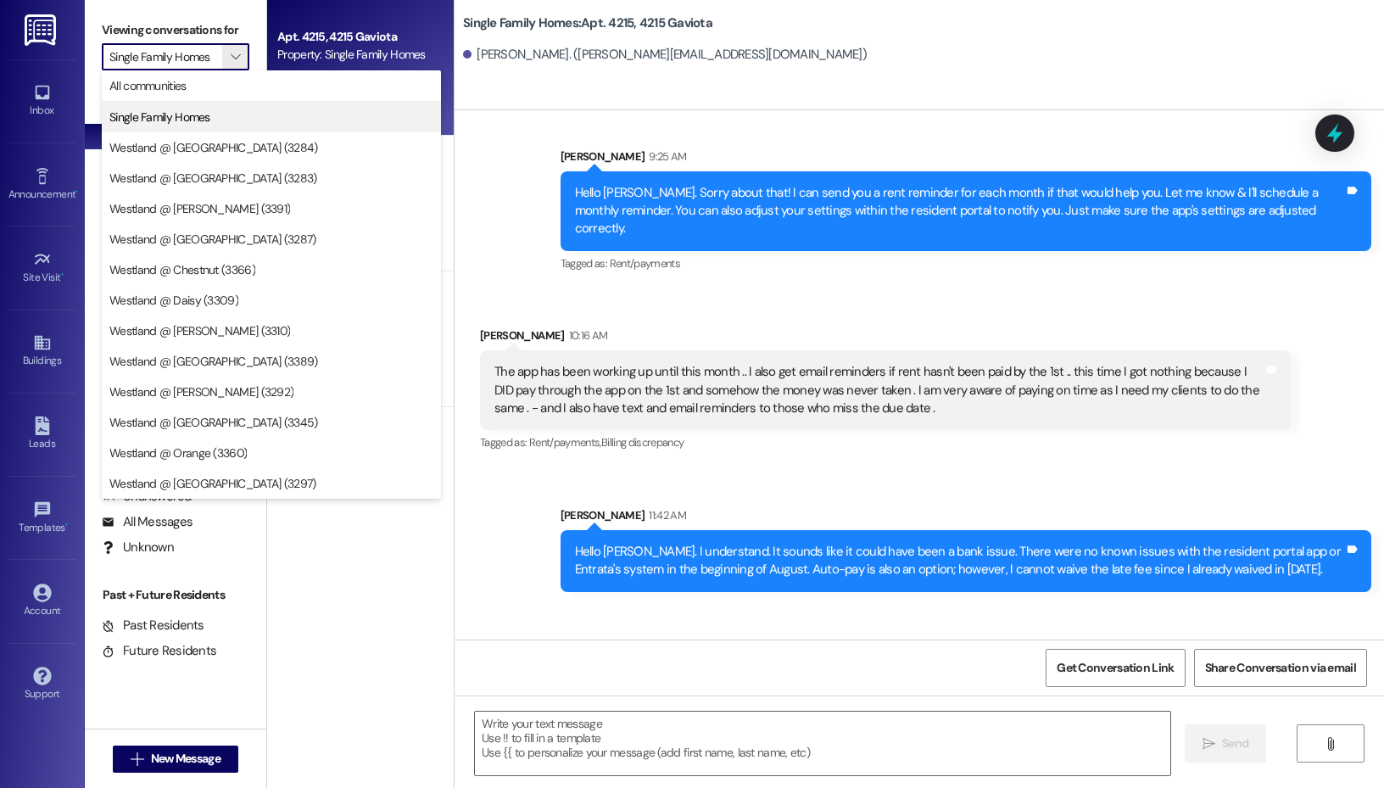
click at [269, 119] on span "Single Family Homes" at bounding box center [271, 117] width 324 height 17
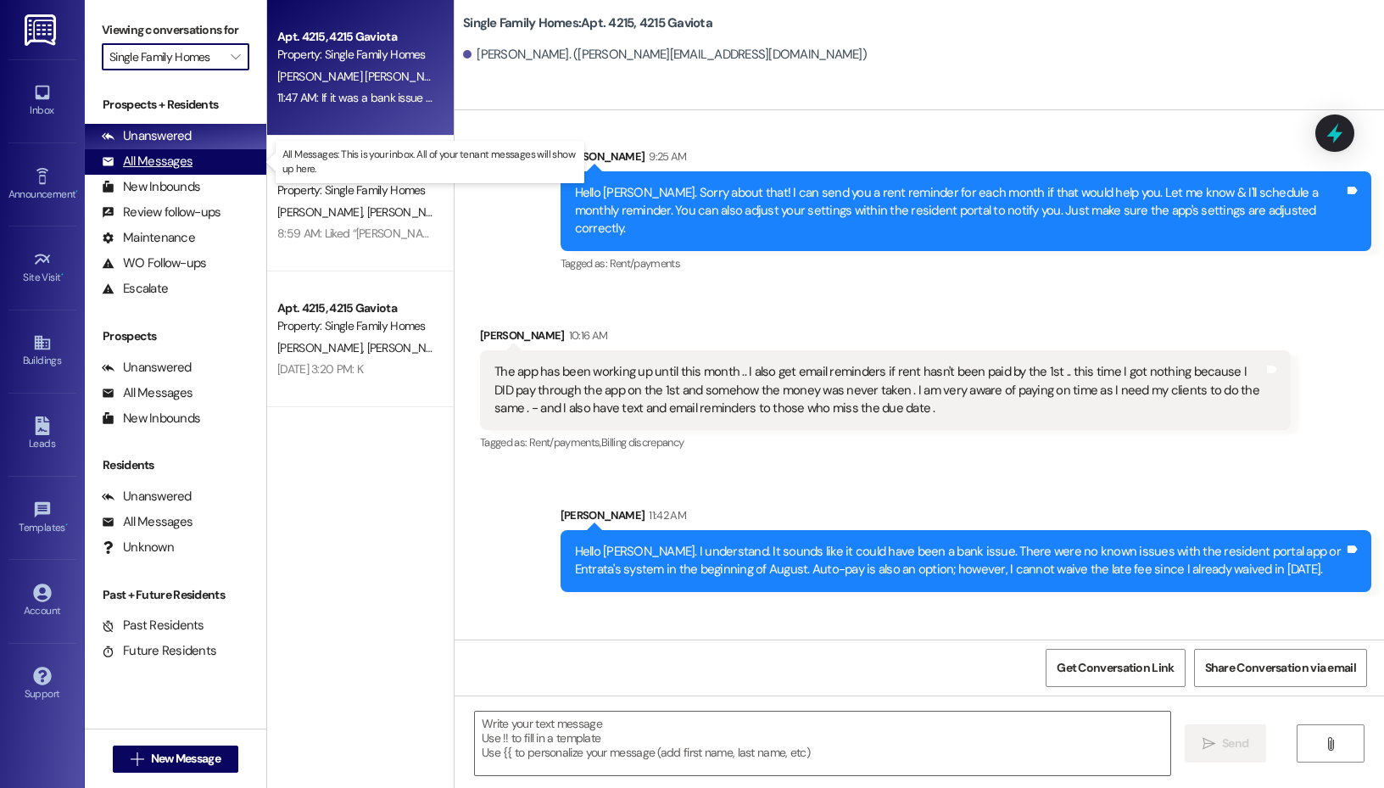
click at [164, 161] on div "All Messages" at bounding box center [147, 162] width 91 height 18
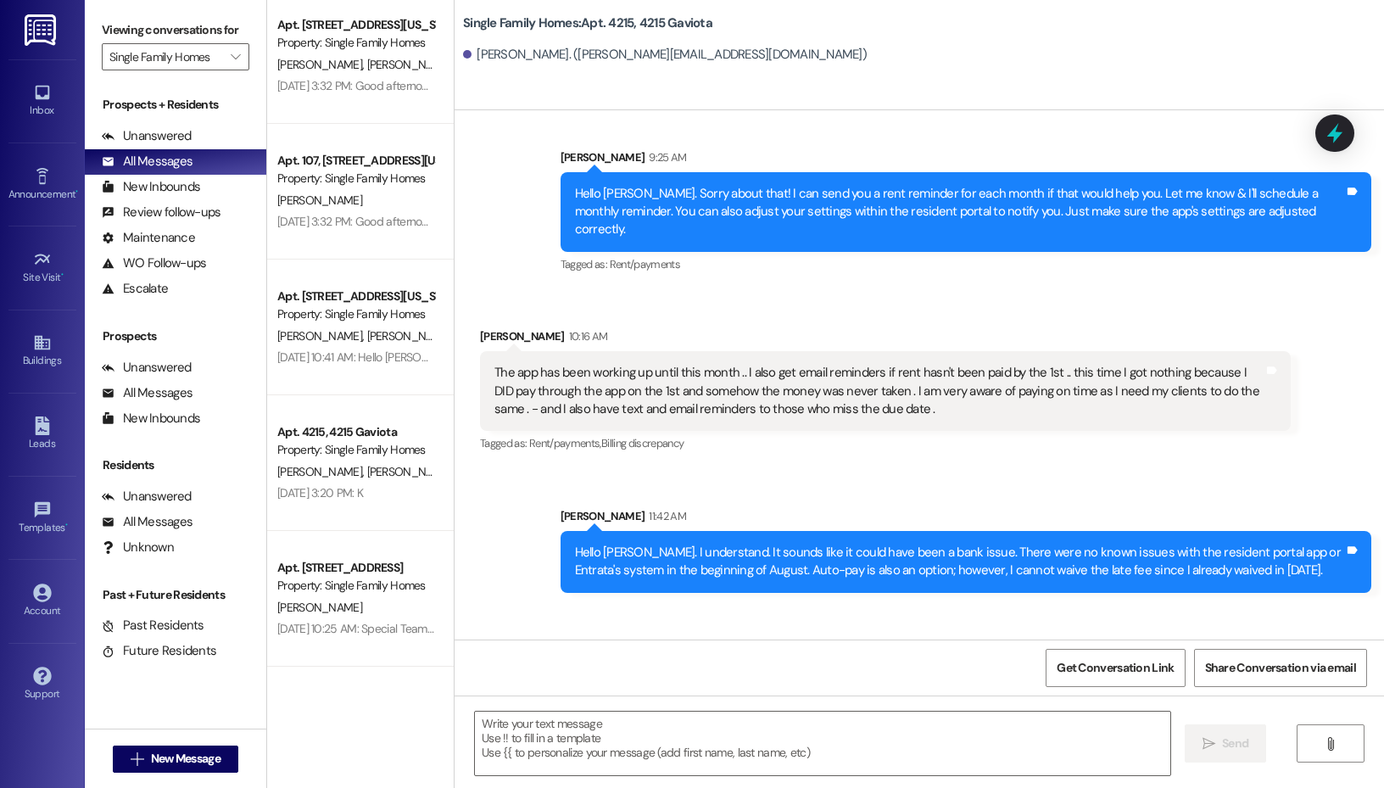
scroll to position [1139, 0]
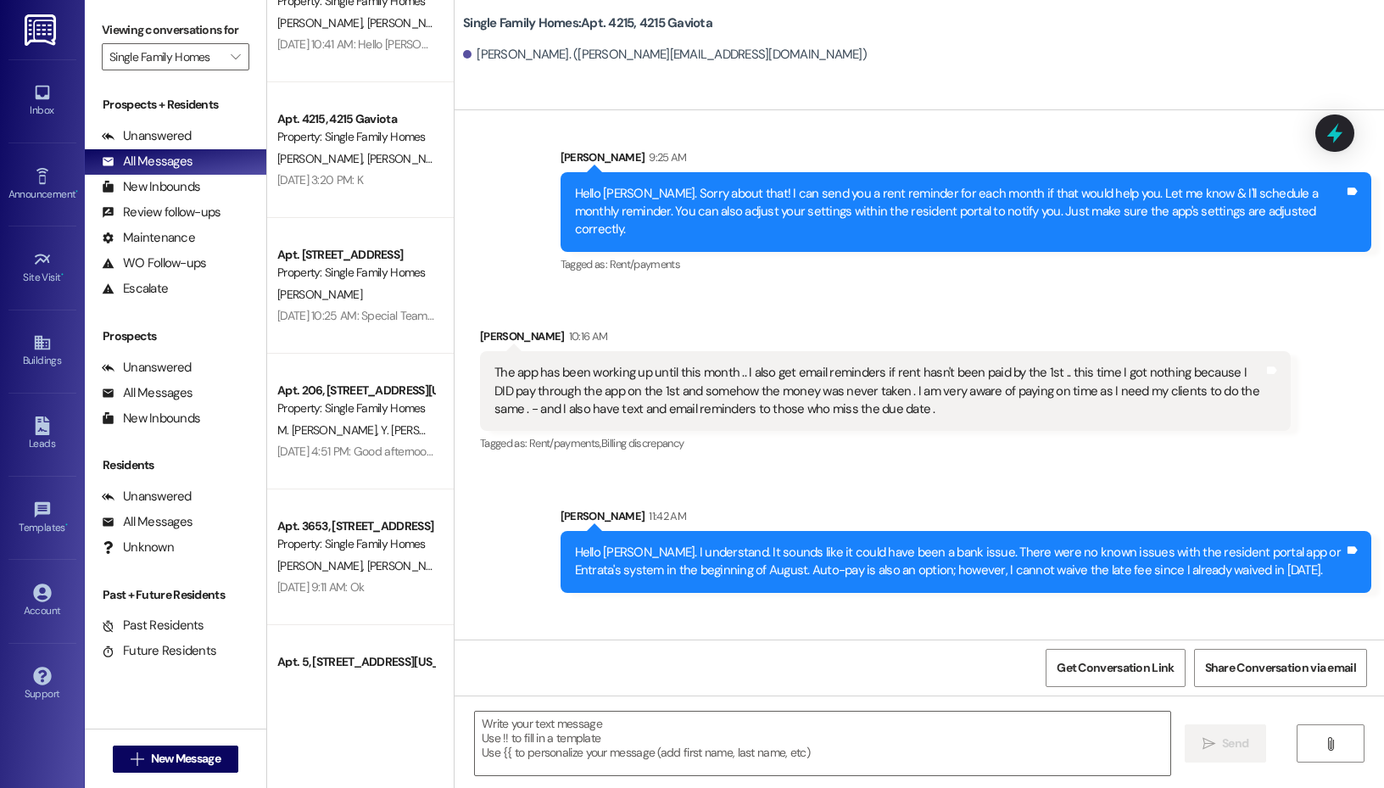
click at [344, 284] on div "A. Litwin" at bounding box center [356, 294] width 160 height 21
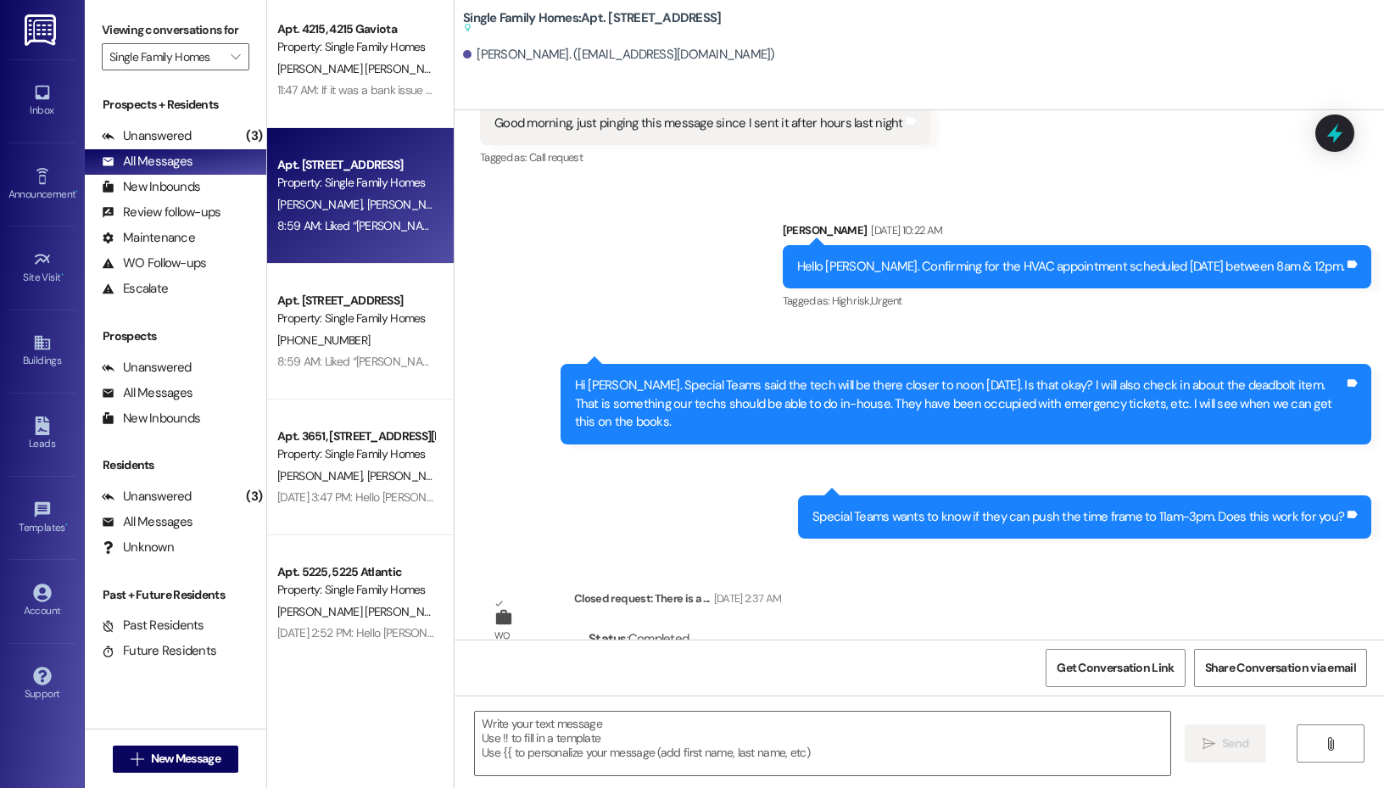
scroll to position [9, 0]
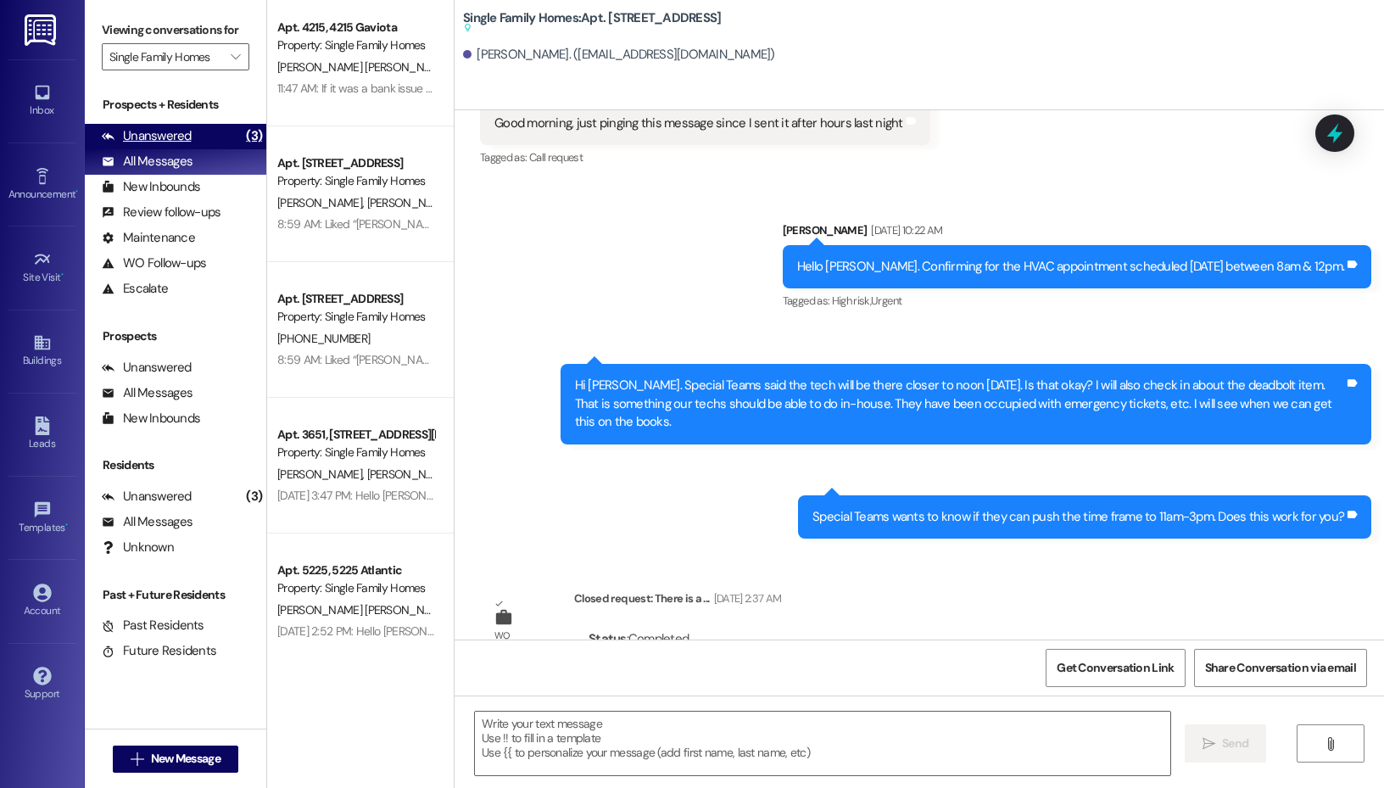
click at [183, 145] on div "Unanswered" at bounding box center [147, 136] width 90 height 18
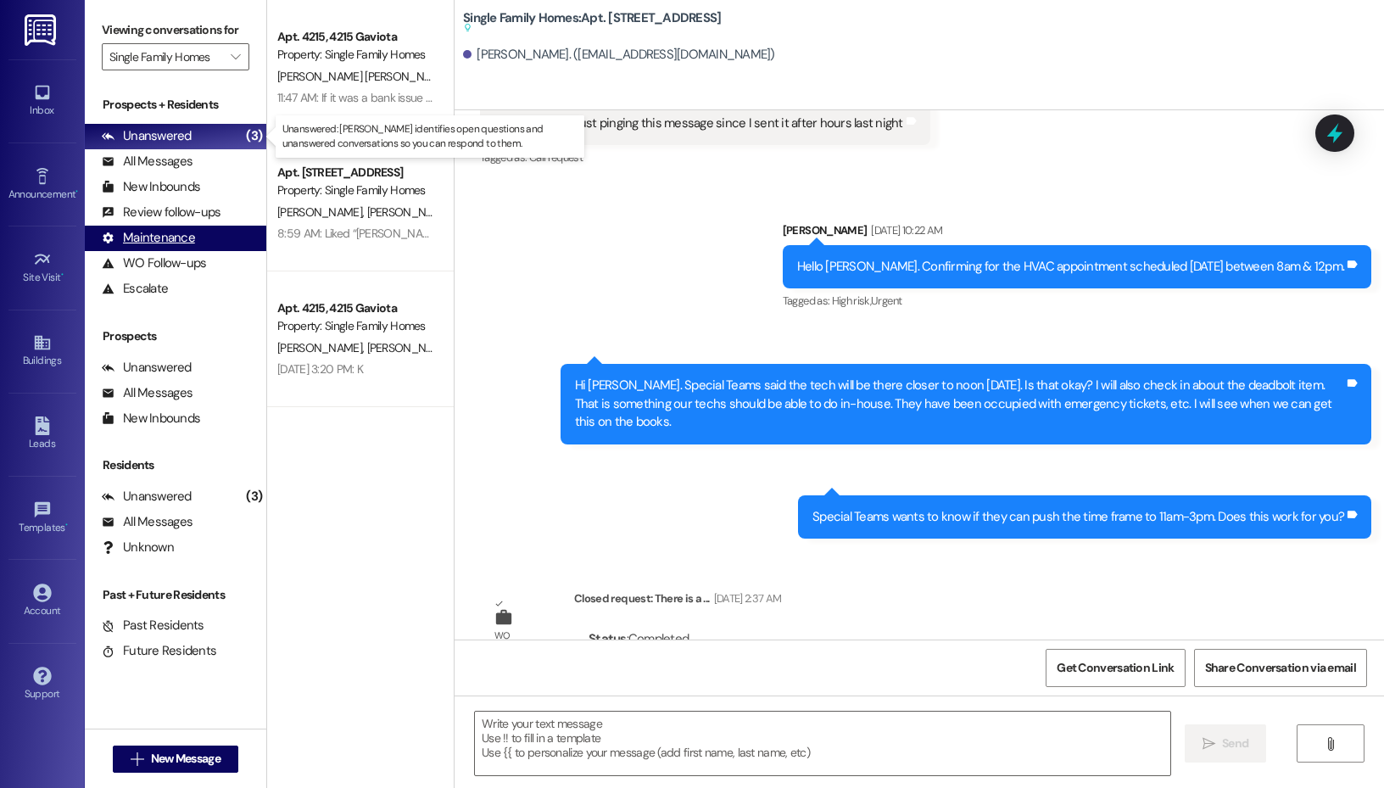
scroll to position [0, 0]
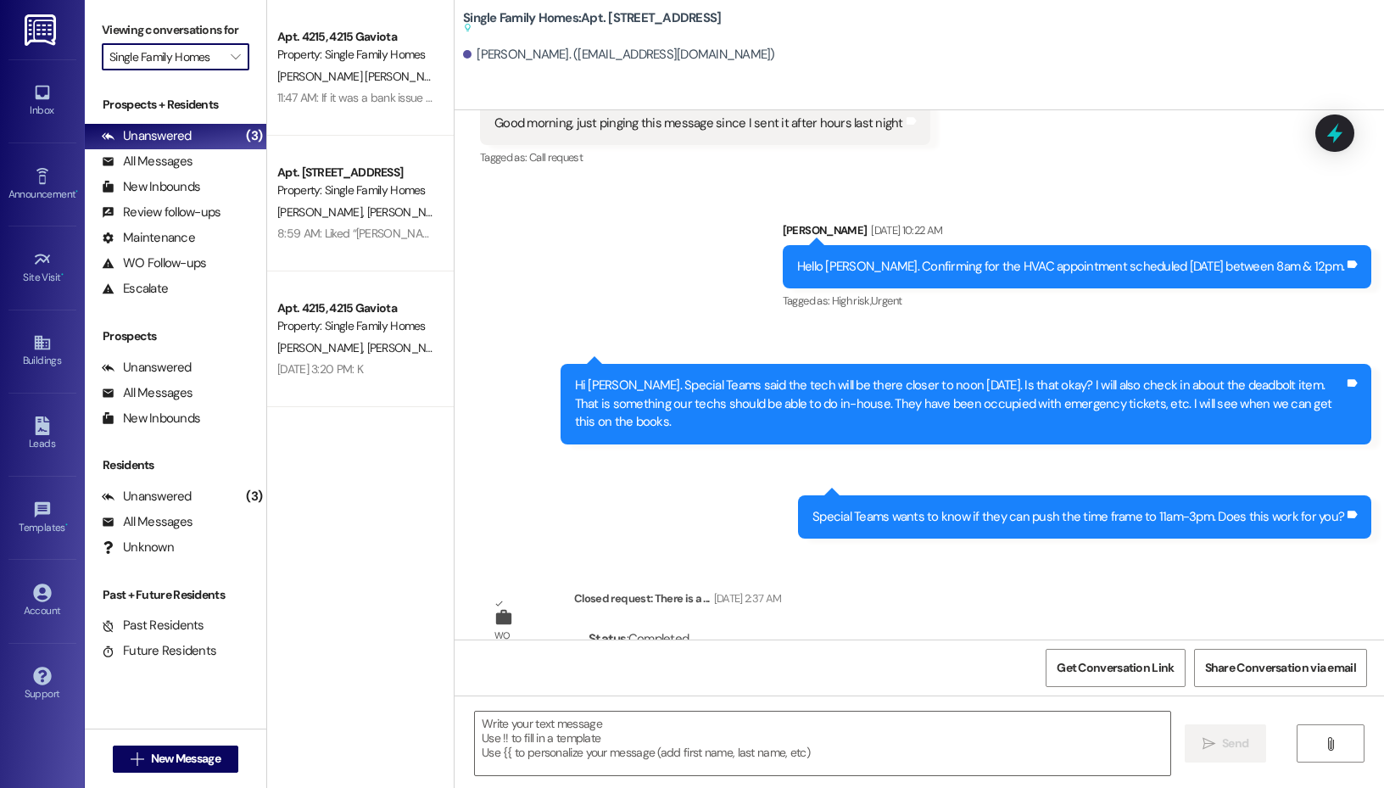
click at [209, 43] on input "Single Family Homes" at bounding box center [165, 56] width 113 height 27
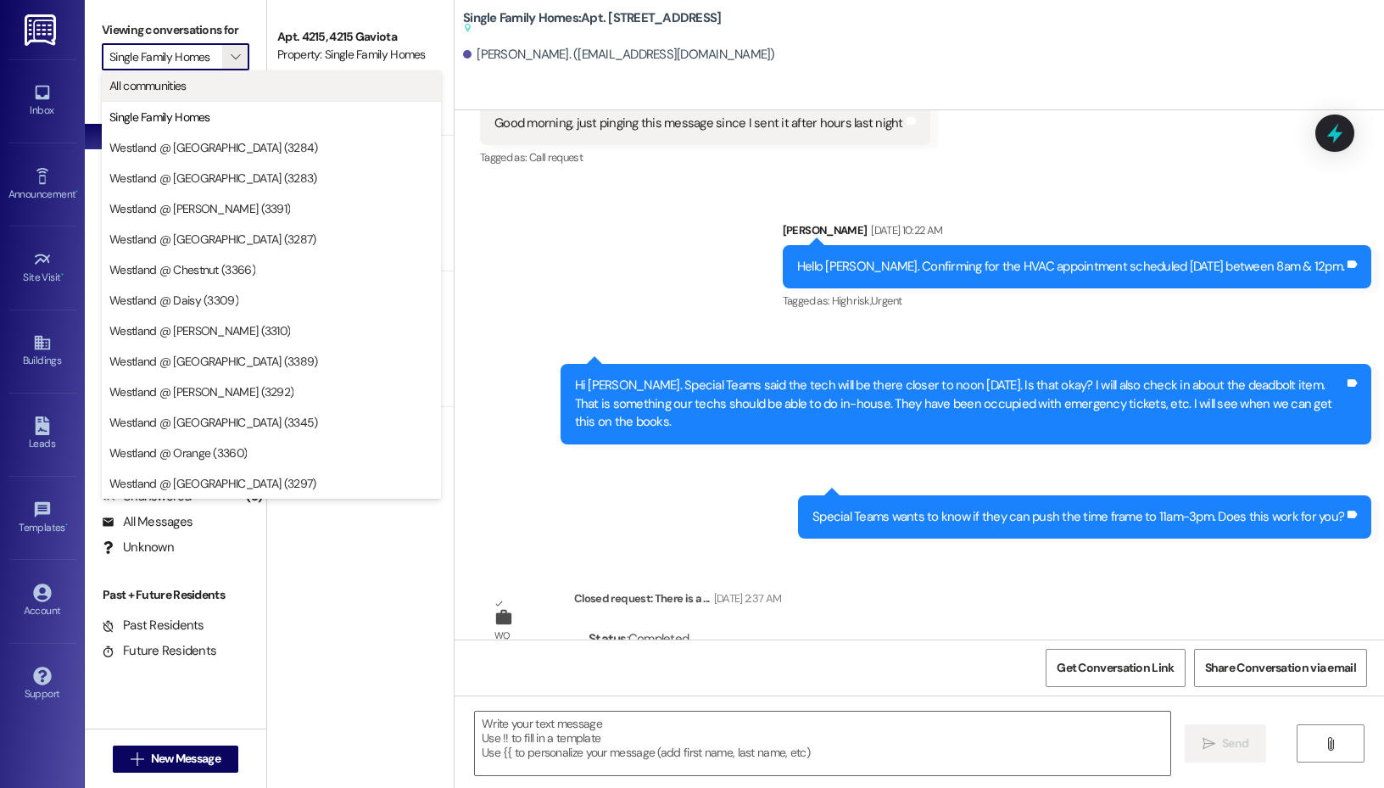
click at [204, 92] on span "All communities" at bounding box center [271, 85] width 324 height 17
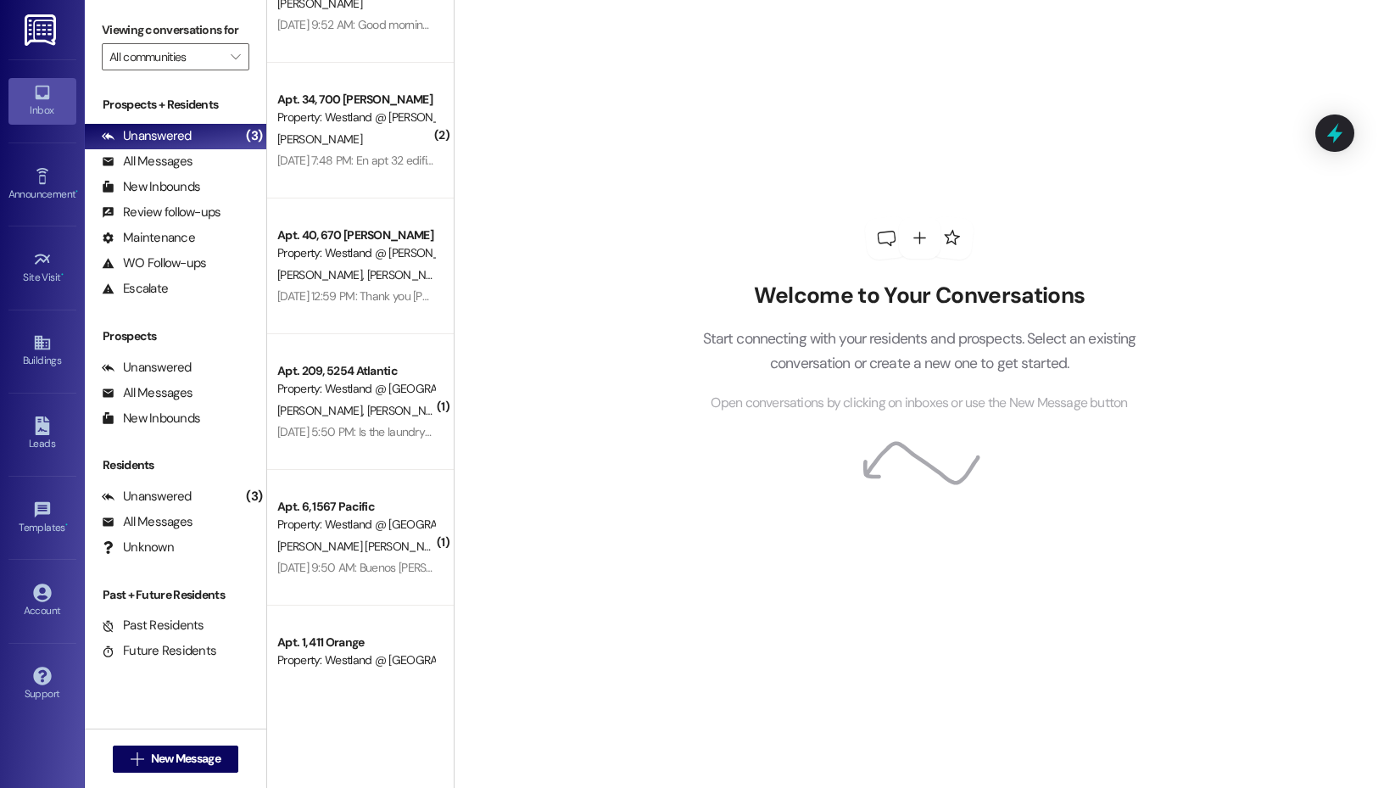
scroll to position [2764, 0]
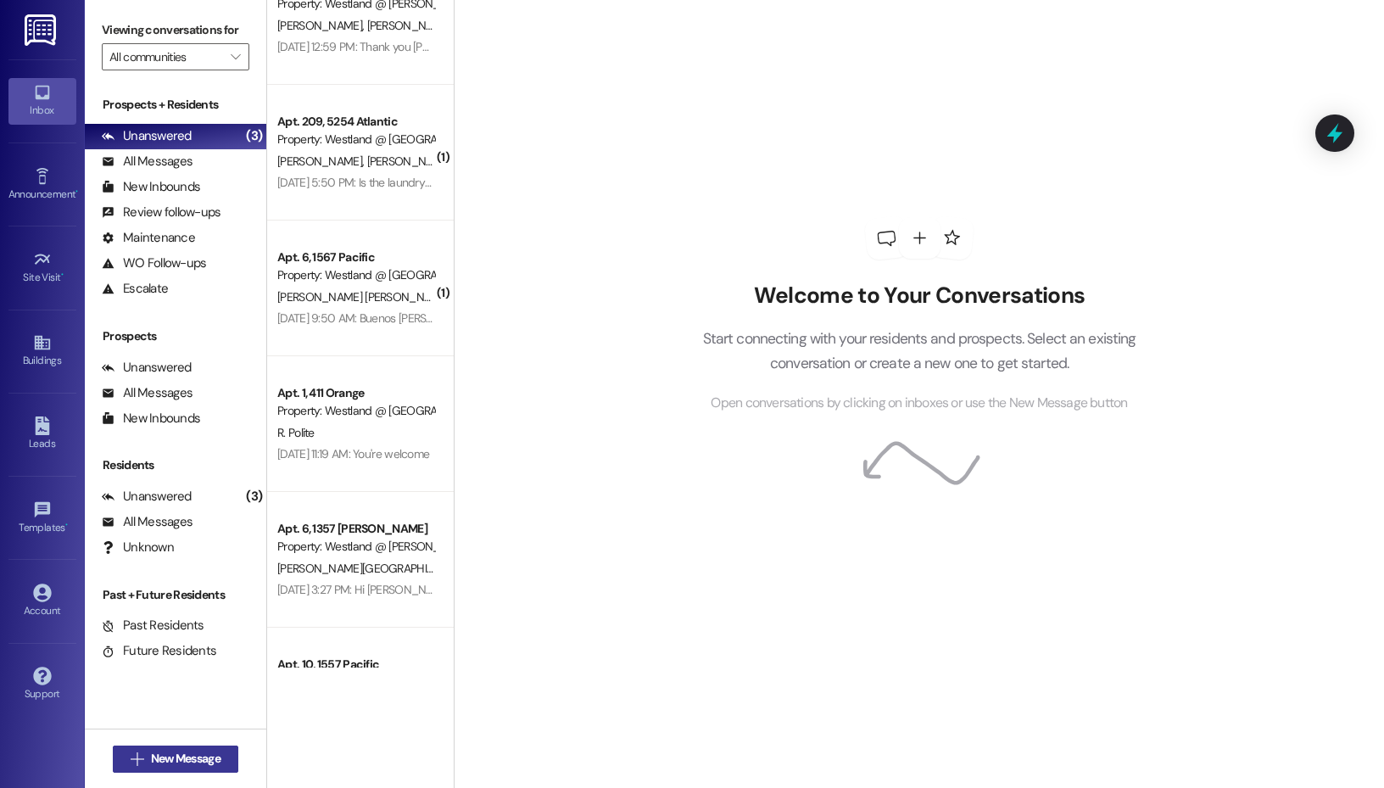
click at [169, 765] on span "New Message" at bounding box center [186, 759] width 70 height 18
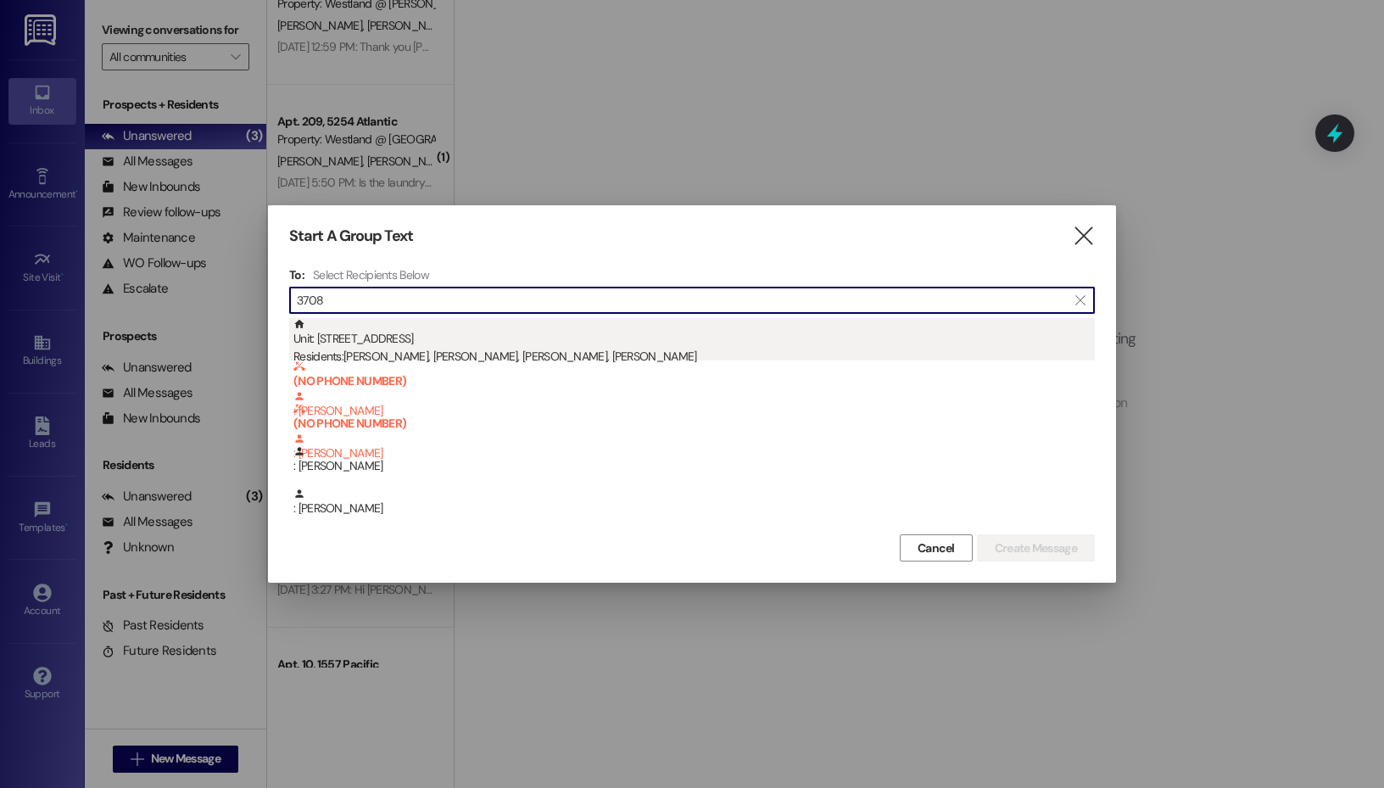
type input "3708"
click at [456, 331] on div "Unit: 3708 - 3708 Linden Avenue Residents: Evelyn Ashton, Evelyn Ashton, Asher …" at bounding box center [693, 342] width 801 height 48
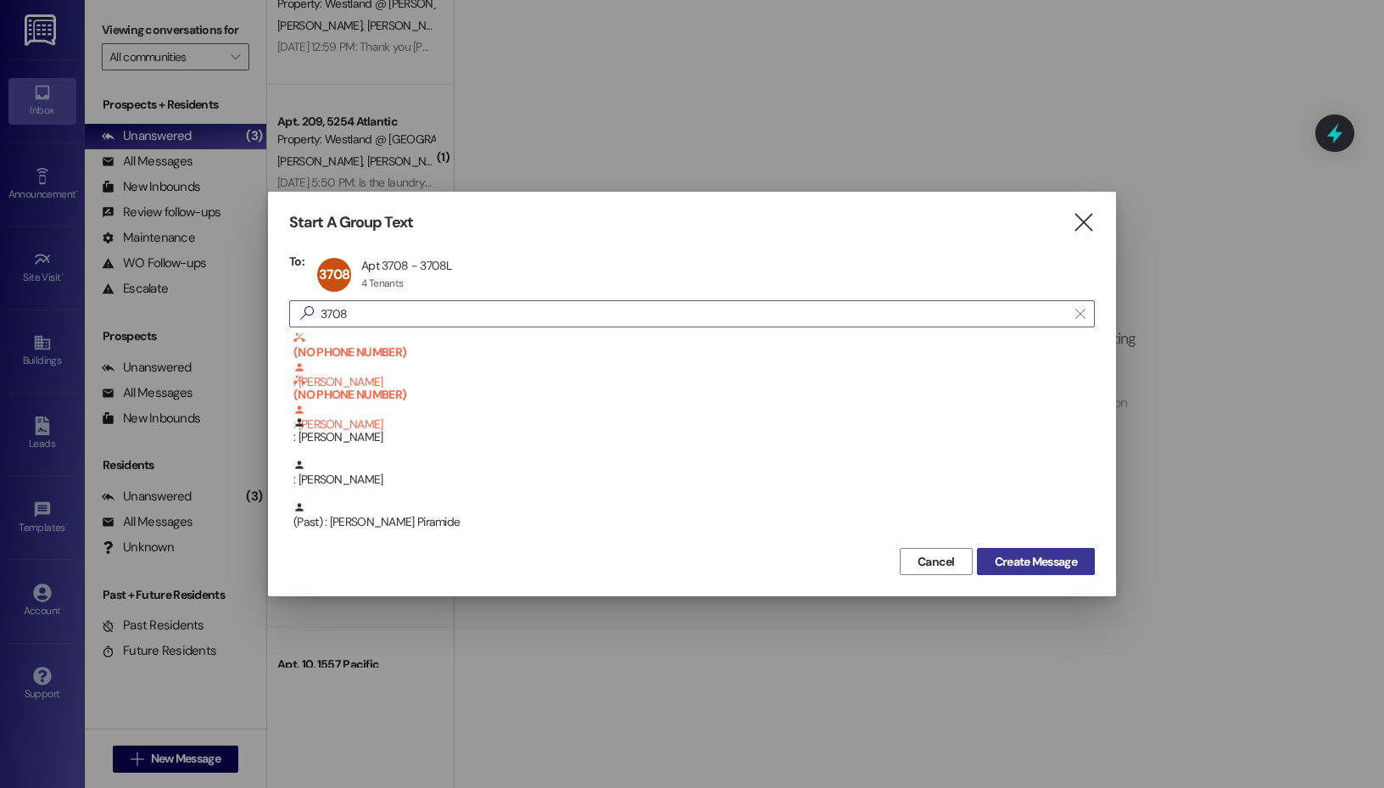
click at [1045, 557] on span "Create Message" at bounding box center [1036, 562] width 82 height 18
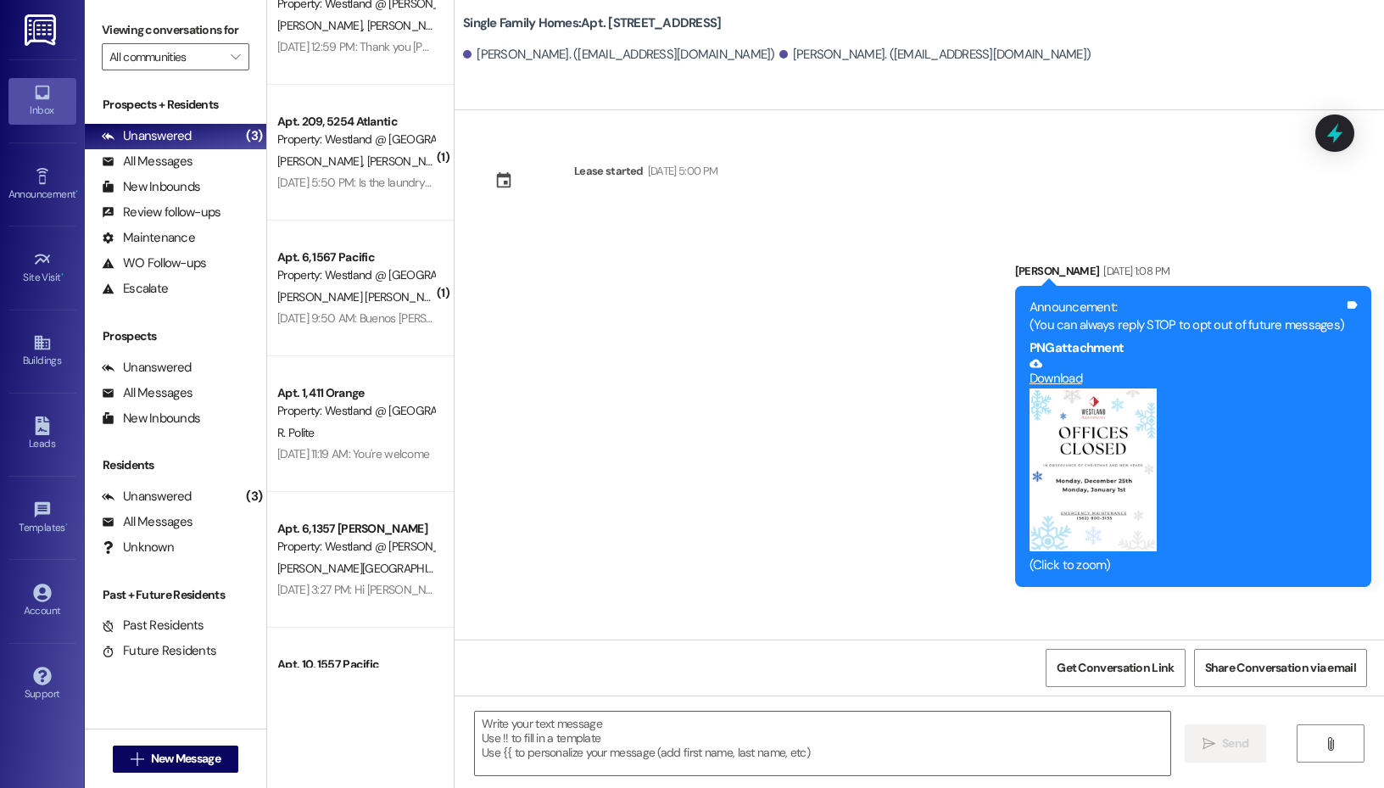
scroll to position [31652, 0]
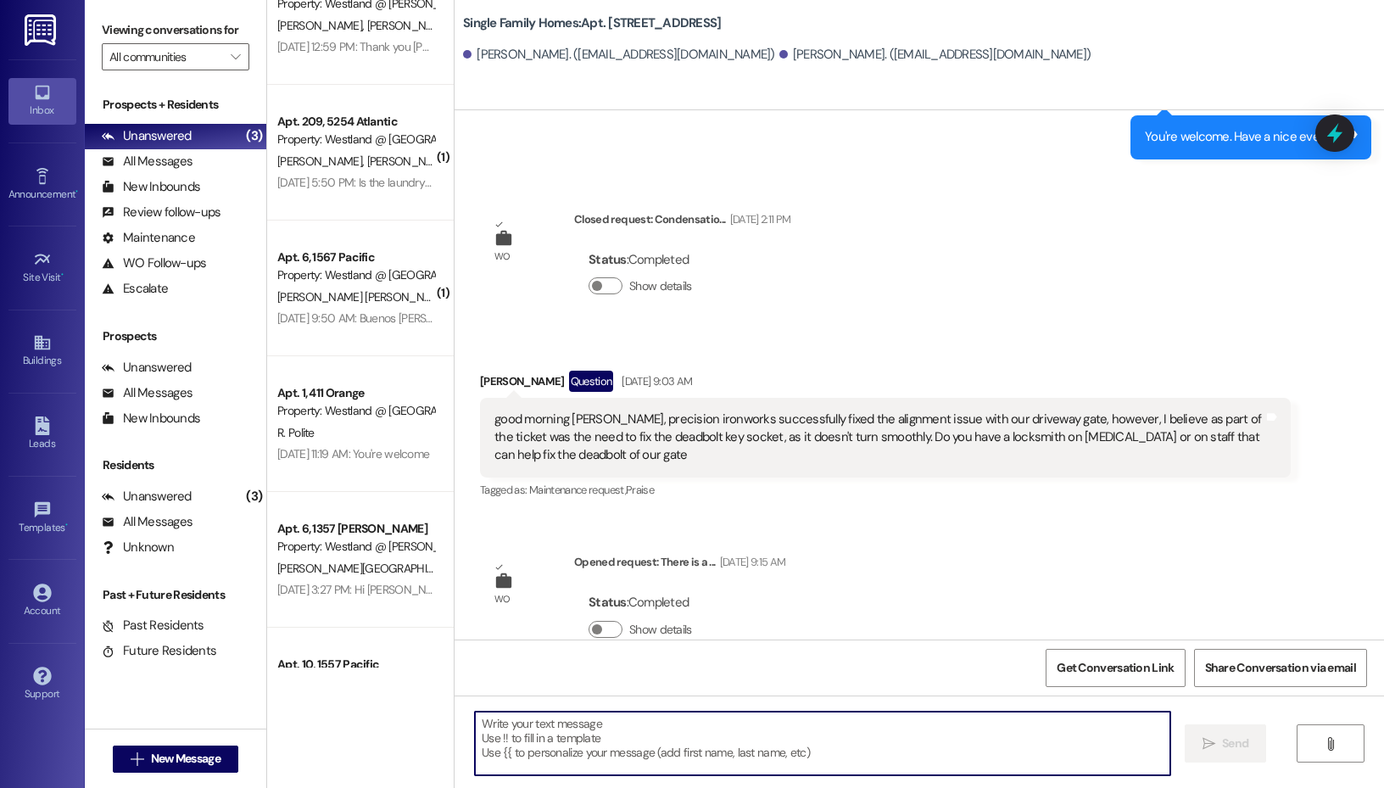
click at [720, 733] on textarea at bounding box center [822, 743] width 695 height 64
click at [539, 722] on textarea "Hello Asher. Per your lease agreement" at bounding box center [822, 743] width 695 height 64
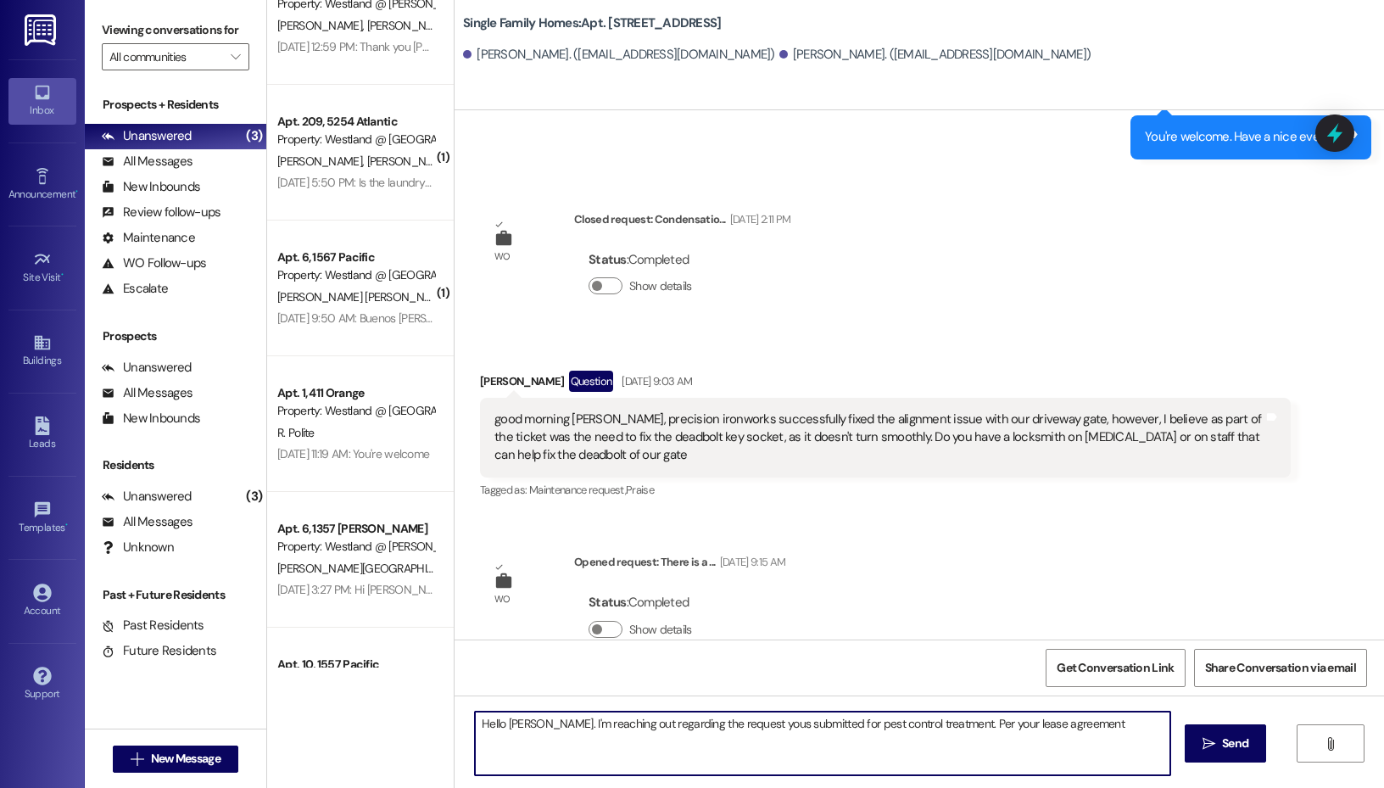
click at [750, 724] on textarea "Hello Asher. I'm reaching out regarding the request yous submitted for pest con…" at bounding box center [822, 743] width 695 height 64
click at [745, 723] on textarea "Hello Asher. I'm reaching out regarding the request yous submitted for pest con…" at bounding box center [822, 743] width 695 height 64
click at [1094, 722] on textarea "Hello Asher. I'm reaching out regarding the request you submitted for pest cont…" at bounding box center [822, 743] width 695 height 64
drag, startPoint x: 930, startPoint y: 735, endPoint x: 973, endPoint y: 771, distance: 55.4
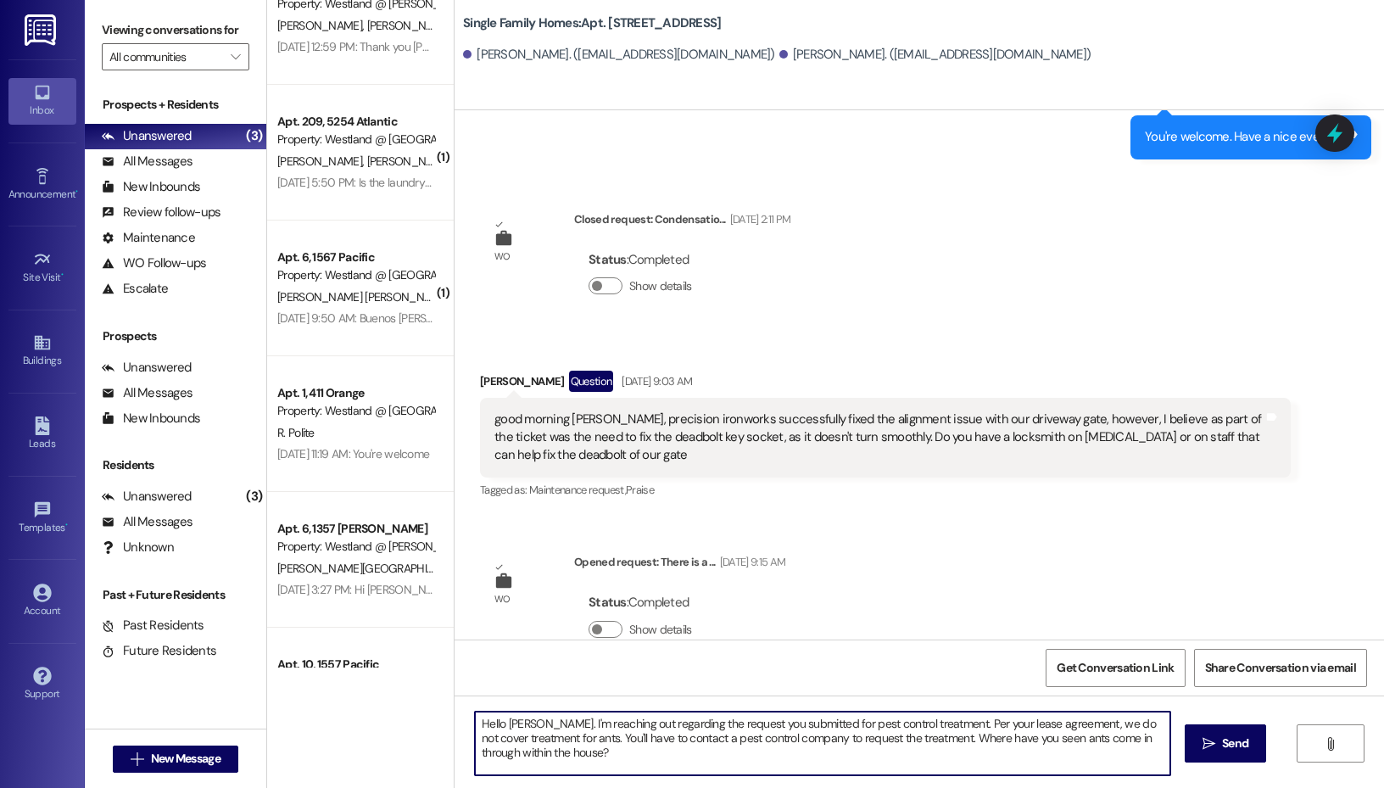
click at [973, 771] on textarea "Hello Asher. I'm reaching out regarding the request you submitted for pest cont…" at bounding box center [822, 743] width 695 height 64
click at [939, 722] on textarea "Hello Asher. I'm reaching out regarding the request you submitted for pest cont…" at bounding box center [822, 743] width 695 height 64
paste textarea "Where have you seen ants come in through within the house?"
type textarea "Hello Asher. I'm reaching out regarding the request you submitted for pest cont…"
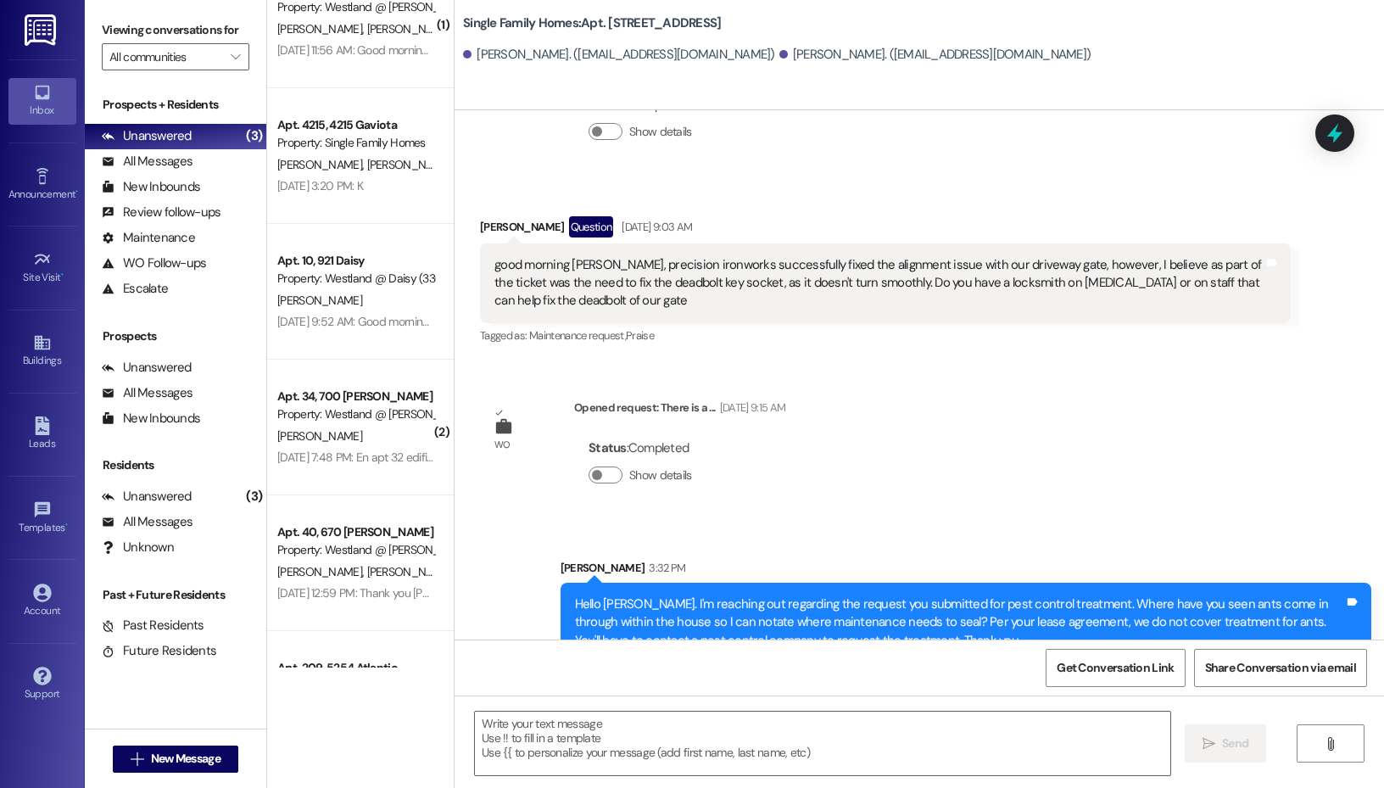
scroll to position [2089, 0]
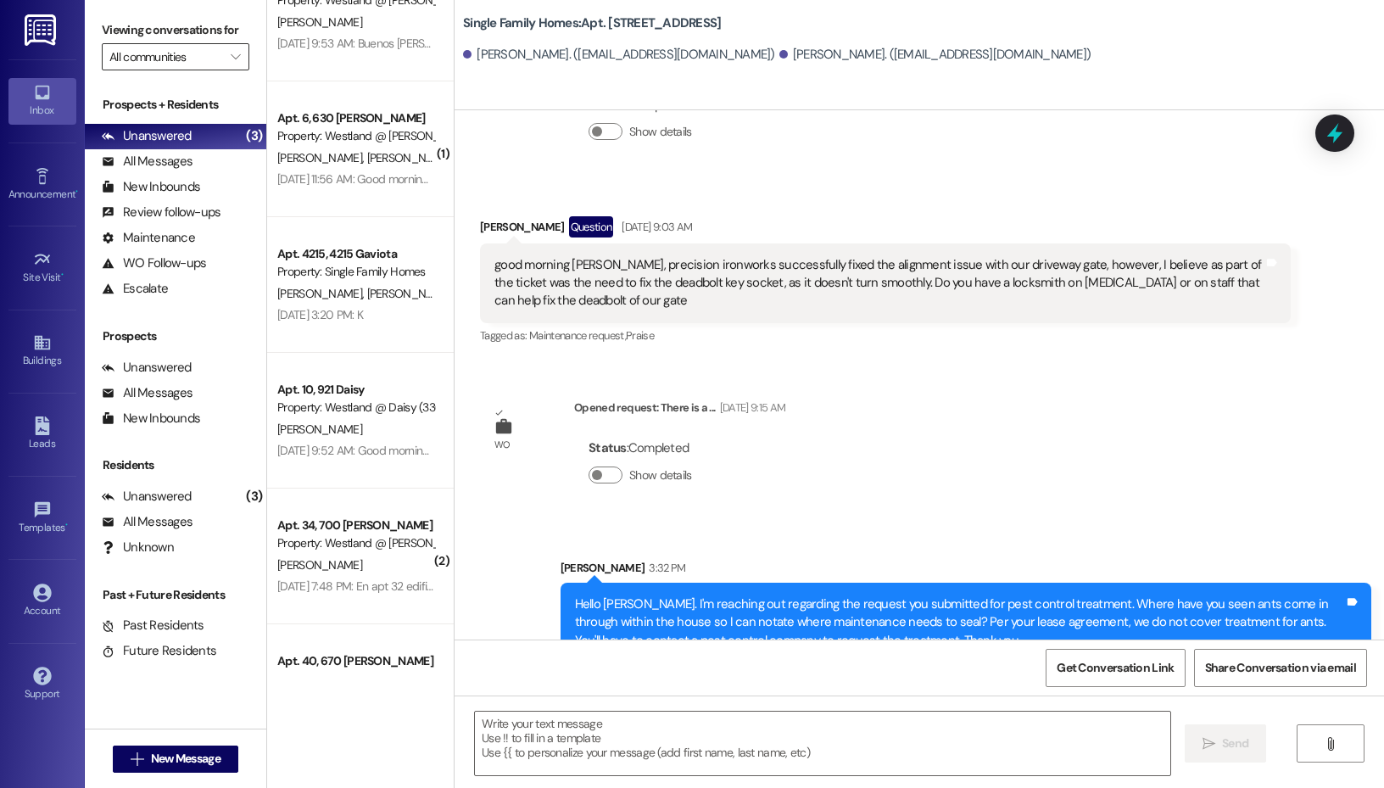
click at [214, 53] on input "All communities" at bounding box center [165, 56] width 113 height 27
